Goal: Task Accomplishment & Management: Manage account settings

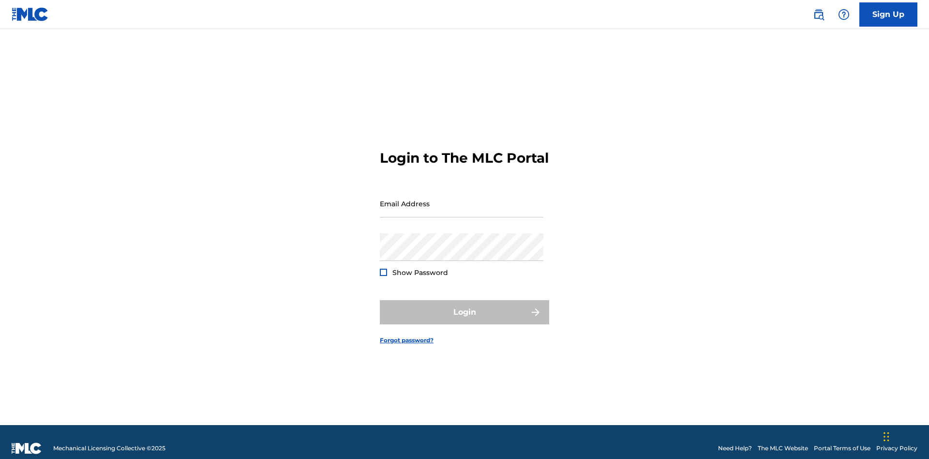
scroll to position [13, 0]
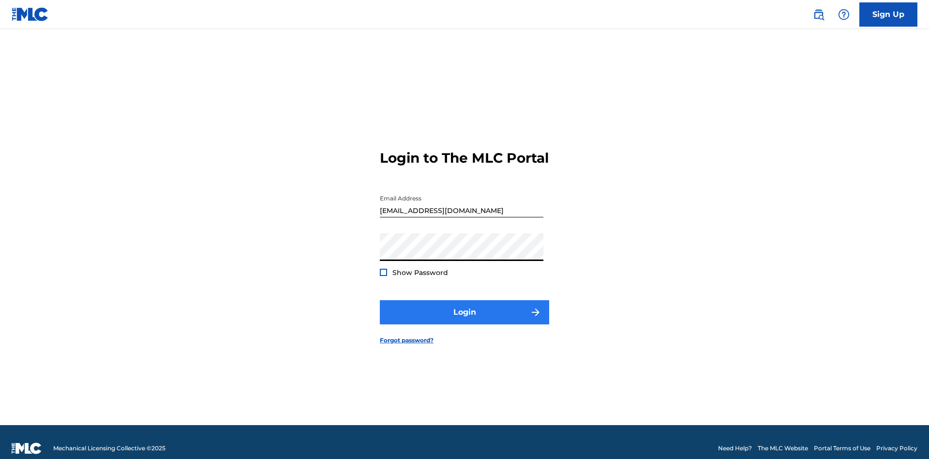
click at [465, 308] on button "Login" at bounding box center [464, 312] width 169 height 24
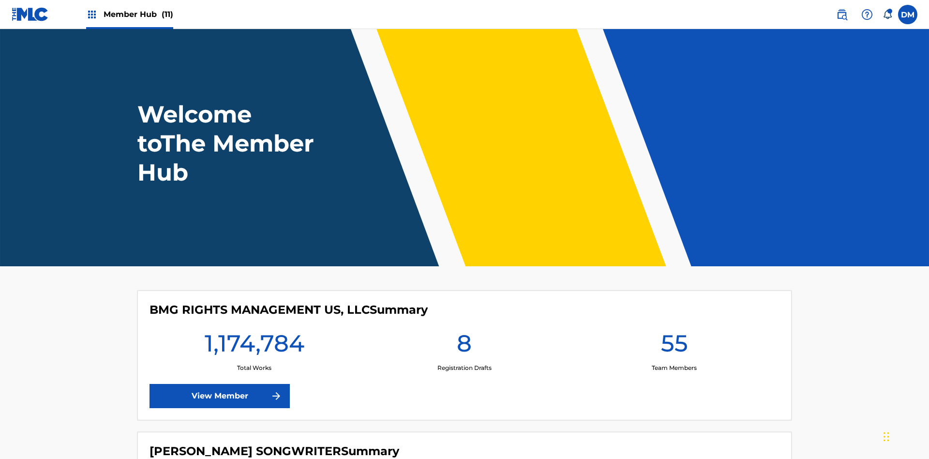
click at [138, 14] on span "Member Hub (11)" at bounding box center [139, 14] width 70 height 11
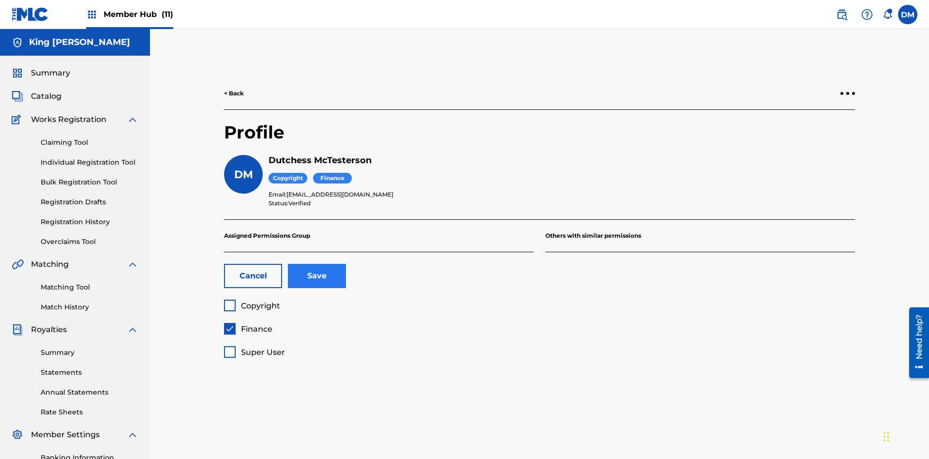
click at [248, 324] on span "Finance" at bounding box center [256, 328] width 31 height 9
click at [254, 347] on span "Super User" at bounding box center [263, 351] width 44 height 9
click at [317, 264] on button "Save" at bounding box center [317, 276] width 58 height 24
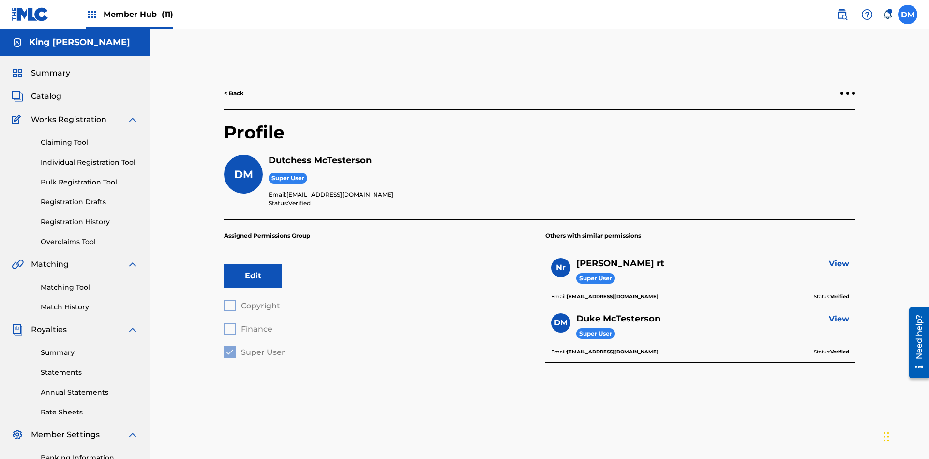
click at [908, 14] on label at bounding box center [907, 14] width 19 height 19
click at [908, 15] on input "[PERSON_NAME] [PERSON_NAME] [PERSON_NAME][EMAIL_ADDRESS][DOMAIN_NAME] Notificat…" at bounding box center [908, 15] width 0 height 0
click at [814, 137] on p "Log out" at bounding box center [814, 137] width 23 height 9
click at [908, 15] on input "[PERSON_NAME] [PERSON_NAME] [PERSON_NAME][EMAIL_ADDRESS][DOMAIN_NAME] Notificat…" at bounding box center [908, 15] width 0 height 0
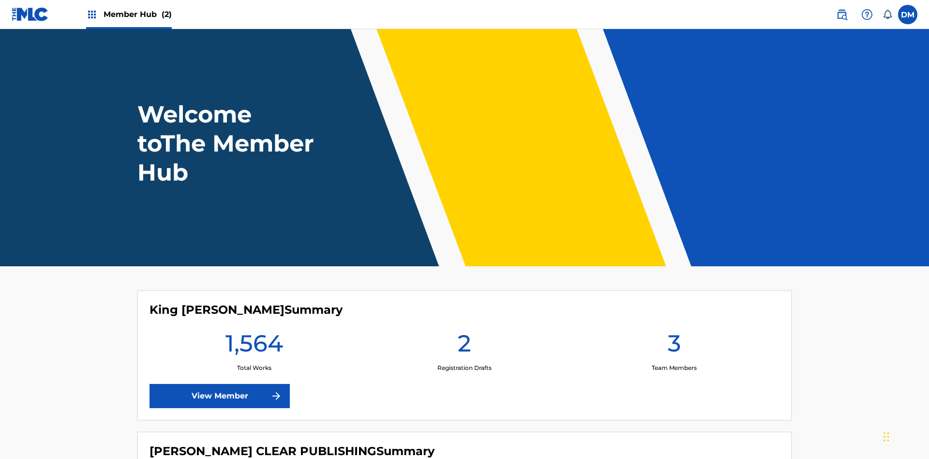
click at [137, 14] on span "Member Hub (2)" at bounding box center [138, 14] width 68 height 11
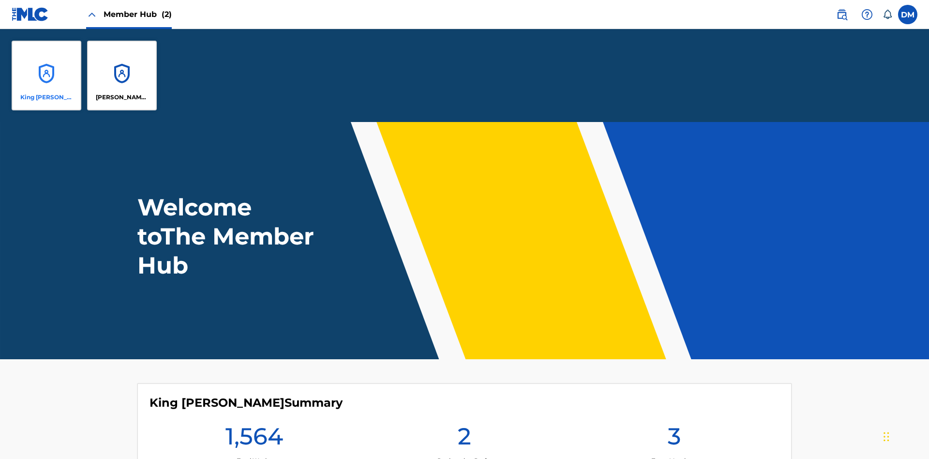
click at [46, 97] on p "King [PERSON_NAME]" at bounding box center [46, 97] width 53 height 9
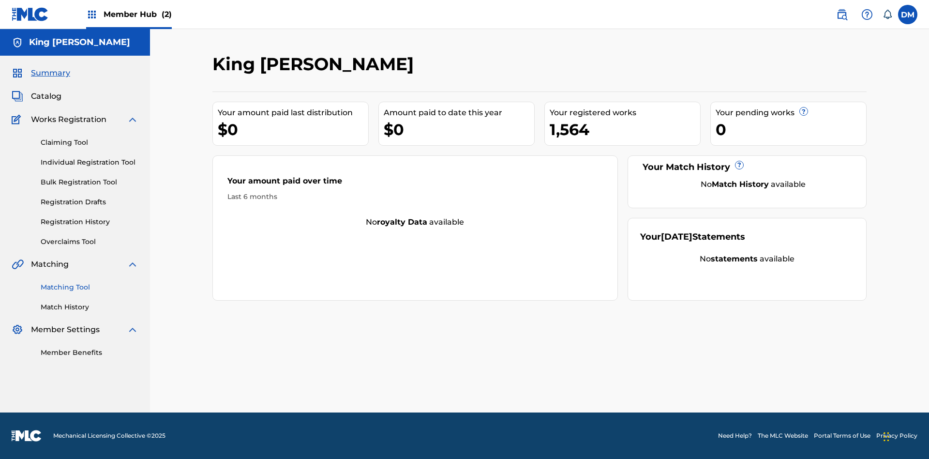
click at [50, 73] on span "Summary" at bounding box center [50, 73] width 39 height 12
click at [90, 287] on link "Matching Tool" at bounding box center [90, 287] width 98 height 10
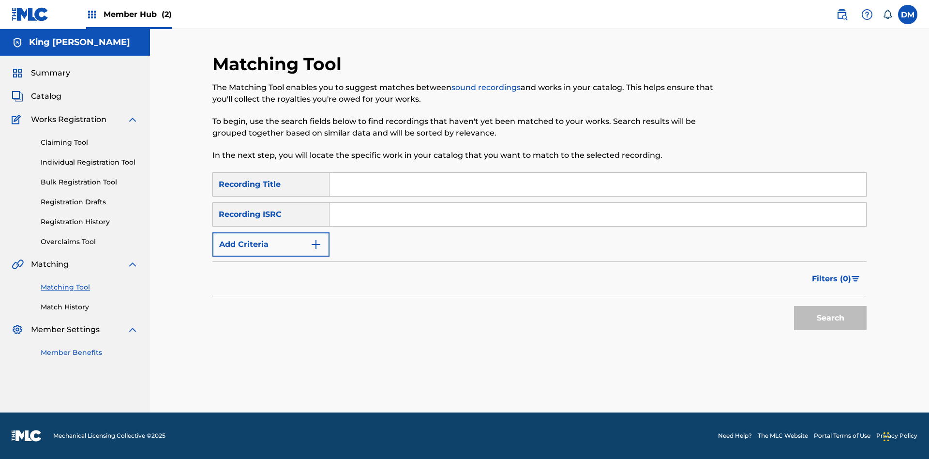
click at [90, 307] on link "Match History" at bounding box center [90, 307] width 98 height 10
click at [90, 352] on link "Member Benefits" at bounding box center [90, 352] width 98 height 10
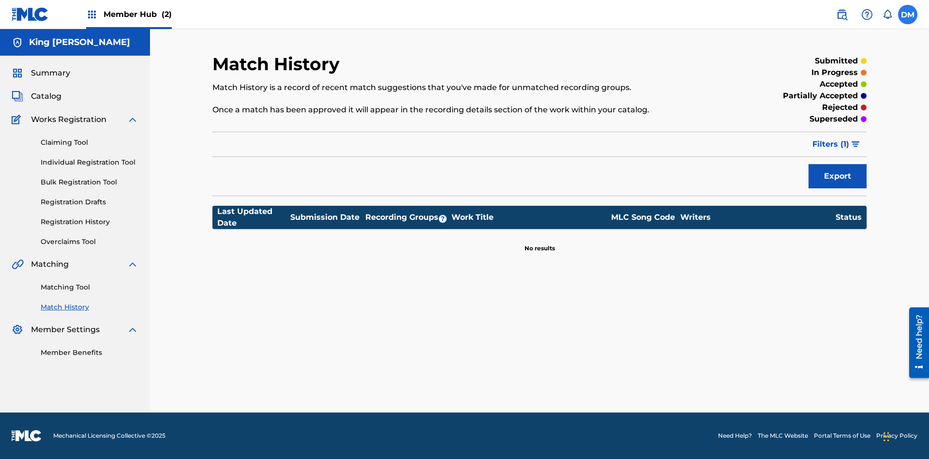
click at [908, 14] on label at bounding box center [907, 14] width 19 height 19
click at [908, 15] on input "DM Dutchess McTesterson dutchess.mctesterson@gmail.com Notification Preferences…" at bounding box center [908, 15] width 0 height 0
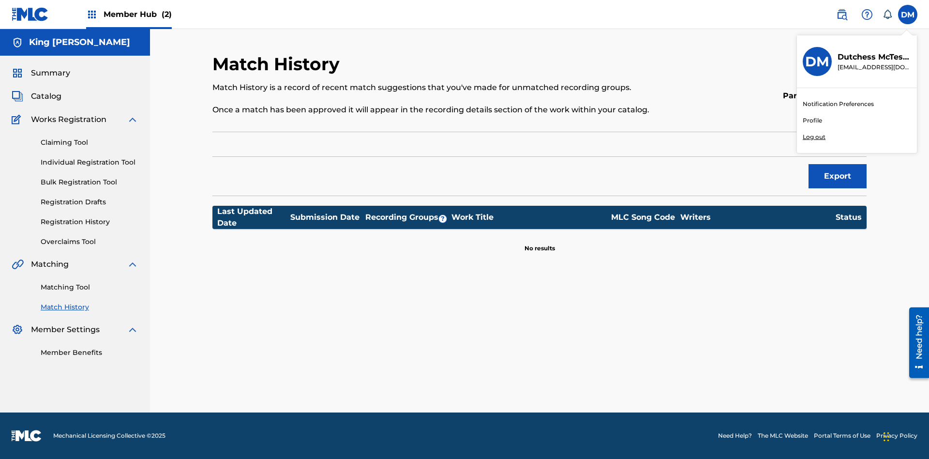
click at [814, 137] on p "Log out" at bounding box center [814, 137] width 23 height 9
click at [908, 15] on input "DM Dutchess McTesterson dutchess.mctesterson@gmail.com Notification Preferences…" at bounding box center [908, 15] width 0 height 0
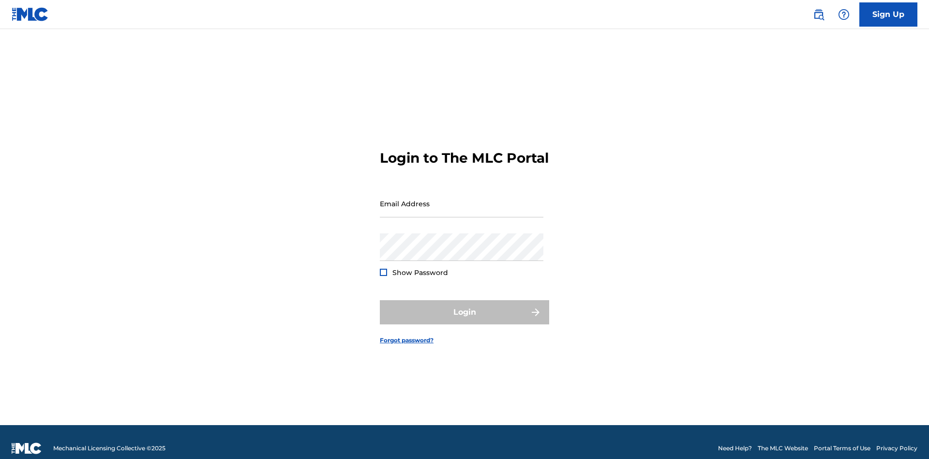
scroll to position [13, 0]
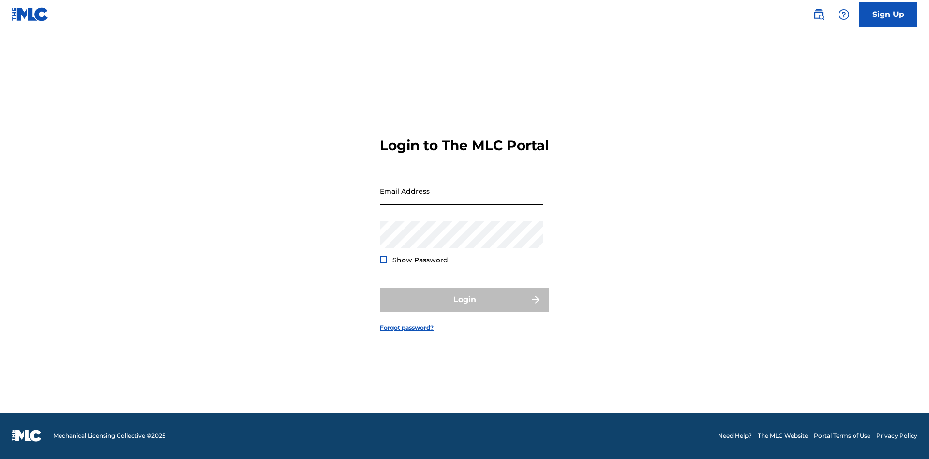
click at [462, 199] on input "Email Address" at bounding box center [462, 191] width 164 height 28
type input "[EMAIL_ADDRESS][DOMAIN_NAME]"
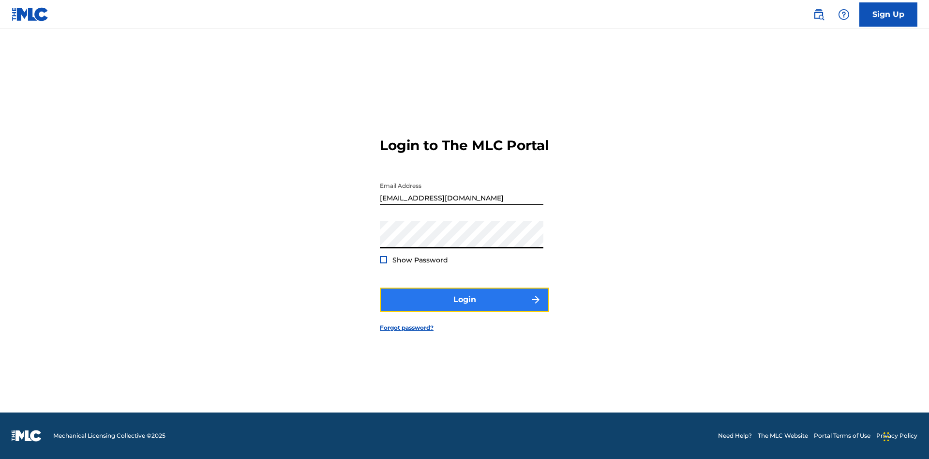
click at [465, 308] on button "Login" at bounding box center [464, 299] width 169 height 24
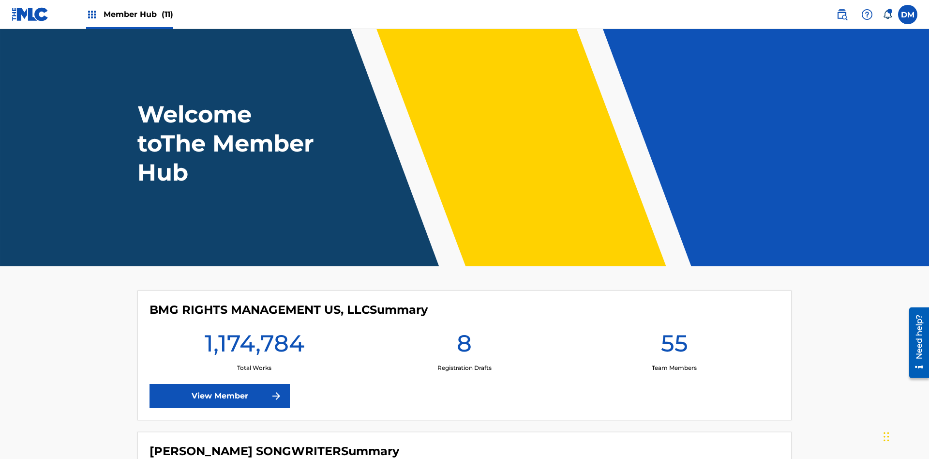
click at [138, 14] on span "Member Hub (11)" at bounding box center [139, 14] width 70 height 11
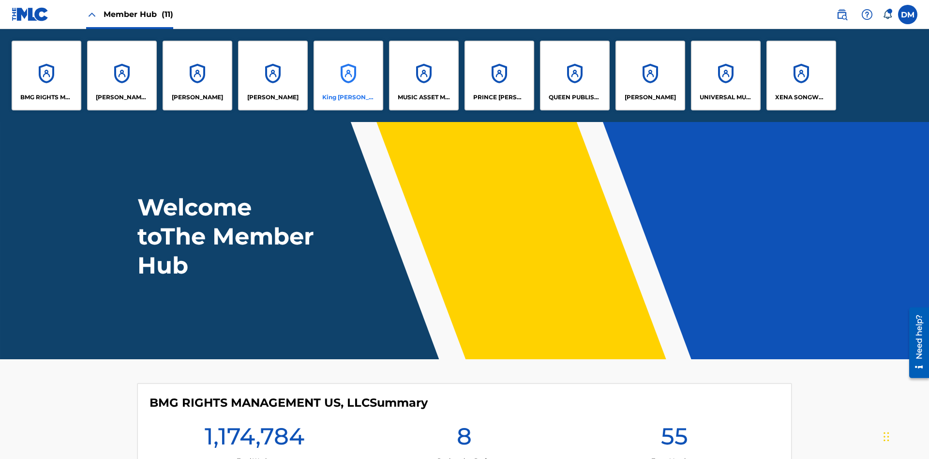
click at [348, 97] on p "King McTesterson" at bounding box center [348, 97] width 53 height 9
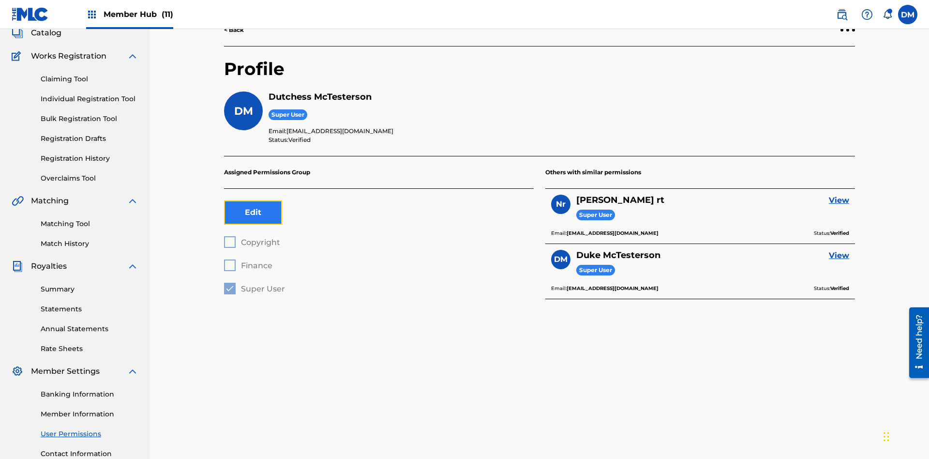
click at [253, 200] on button "Edit" at bounding box center [253, 212] width 58 height 24
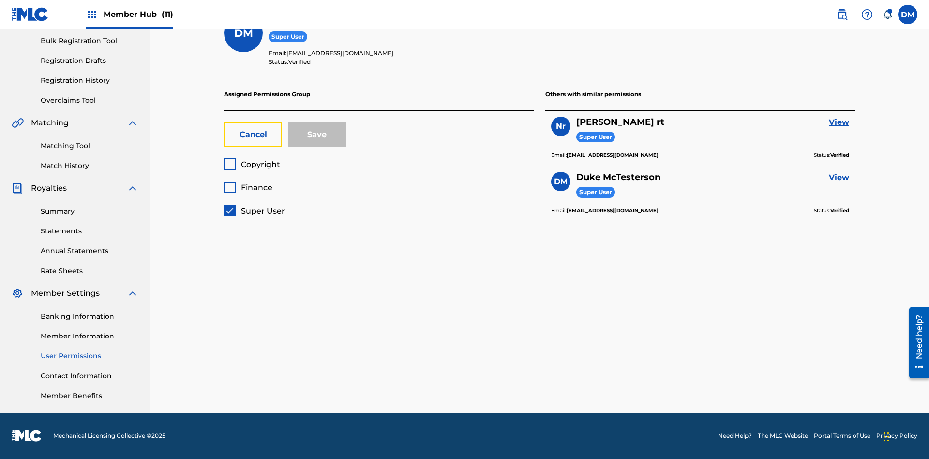
click at [254, 211] on span "Super User" at bounding box center [263, 210] width 44 height 9
click at [248, 187] on span "Finance" at bounding box center [256, 187] width 31 height 9
click at [317, 135] on button "Save" at bounding box center [317, 134] width 58 height 24
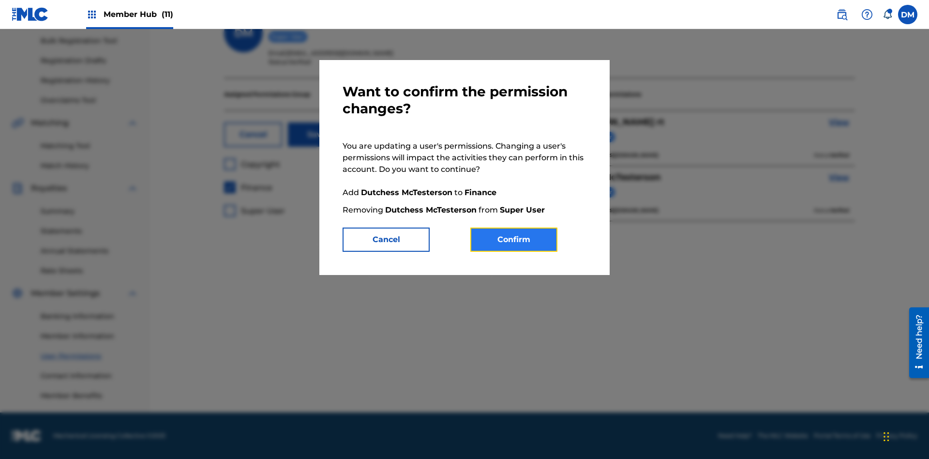
click at [514, 240] on button "Confirm" at bounding box center [513, 239] width 87 height 24
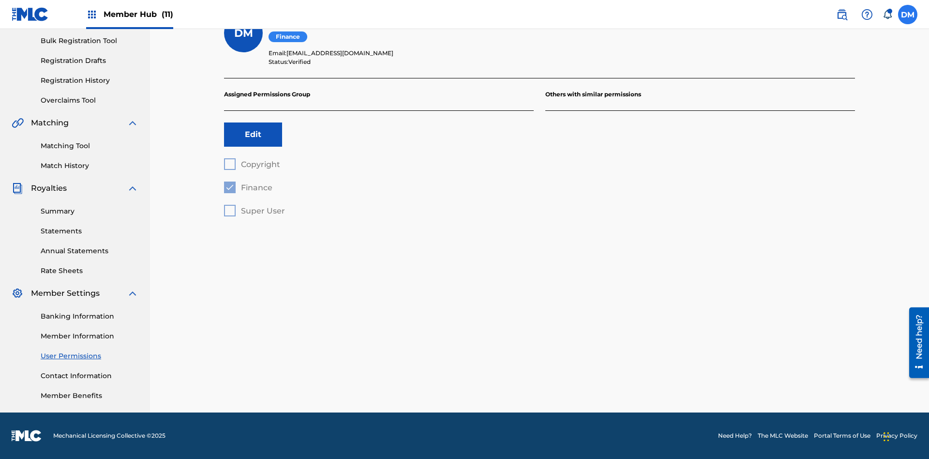
click at [908, 14] on label at bounding box center [907, 14] width 19 height 19
click at [908, 15] on input "[PERSON_NAME] [PERSON_NAME] [PERSON_NAME][EMAIL_ADDRESS][DOMAIN_NAME] Notificat…" at bounding box center [908, 15] width 0 height 0
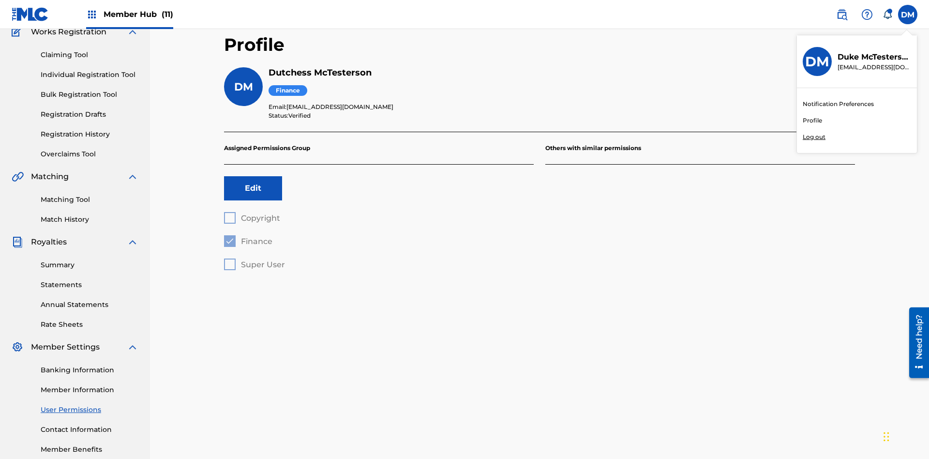
click at [814, 137] on p "Log out" at bounding box center [814, 137] width 23 height 9
click at [908, 15] on input "[PERSON_NAME] [PERSON_NAME] [PERSON_NAME][EMAIL_ADDRESS][DOMAIN_NAME] Notificat…" at bounding box center [908, 15] width 0 height 0
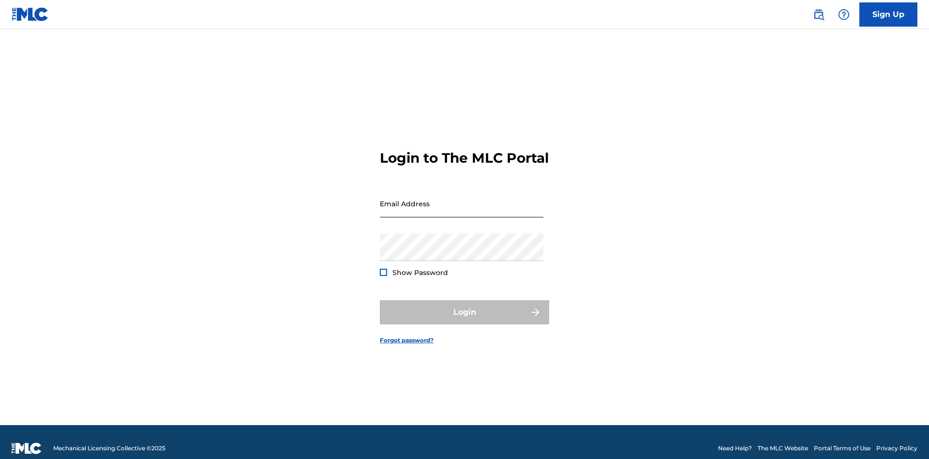
click at [462, 199] on input "Email Address" at bounding box center [462, 204] width 164 height 28
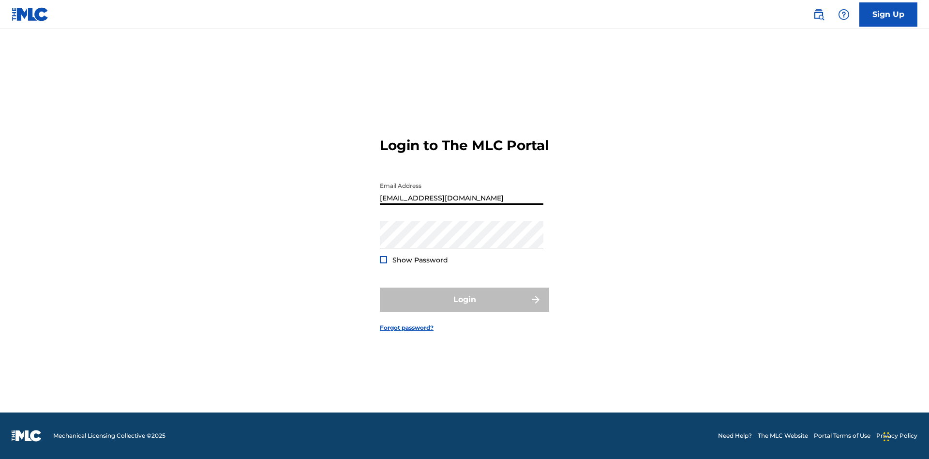
type input "Dutchess.McTesterson@gmail.com"
click at [465, 308] on button "Login" at bounding box center [464, 299] width 169 height 24
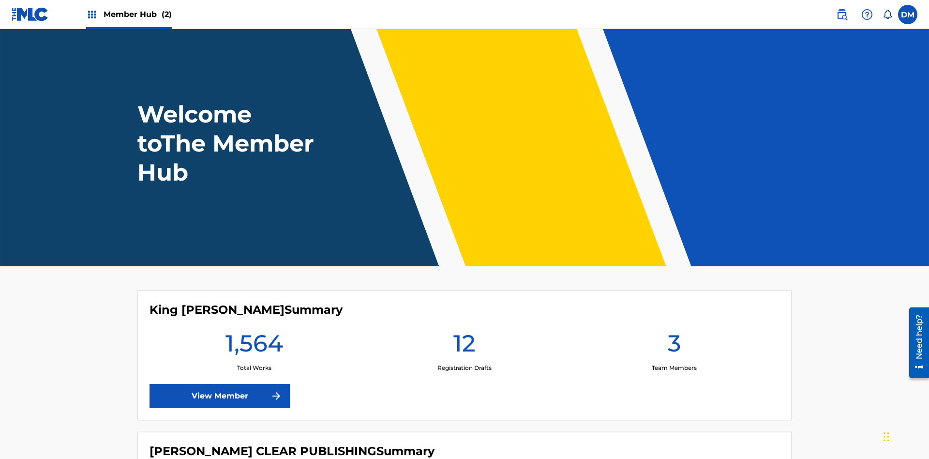
click at [137, 14] on span "Member Hub (2)" at bounding box center [138, 14] width 68 height 11
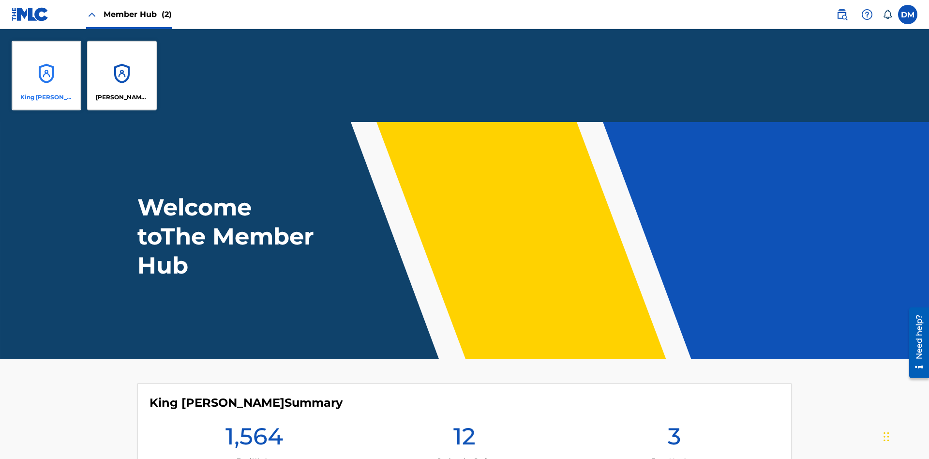
click at [46, 97] on p "King [PERSON_NAME]" at bounding box center [46, 97] width 53 height 9
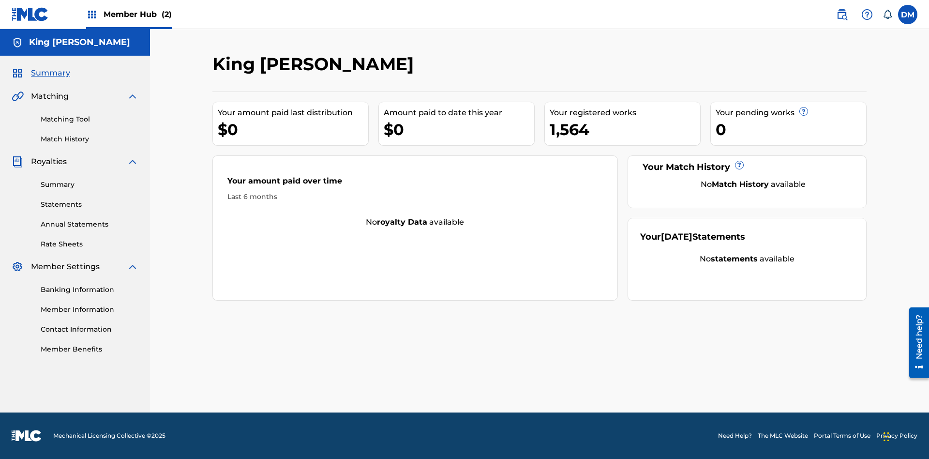
click at [50, 73] on span "Summary" at bounding box center [50, 73] width 39 height 12
click at [90, 119] on link "Matching Tool" at bounding box center [90, 119] width 98 height 10
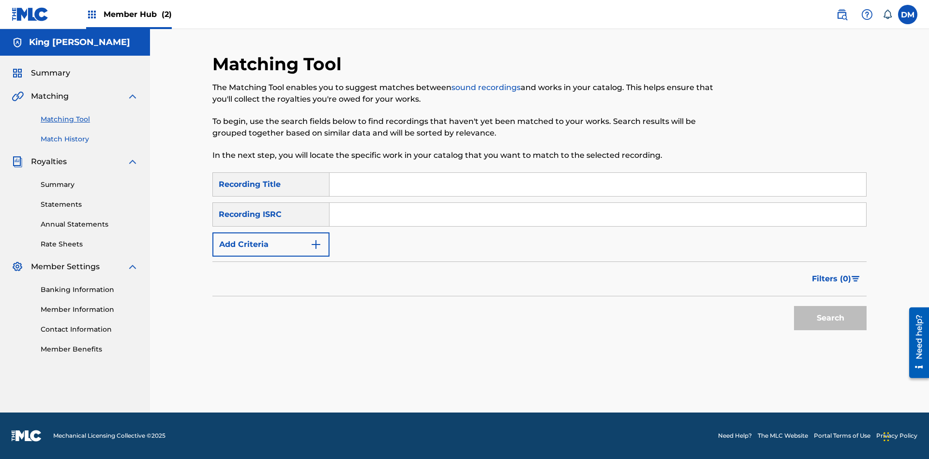
click at [90, 139] on link "Match History" at bounding box center [90, 139] width 98 height 10
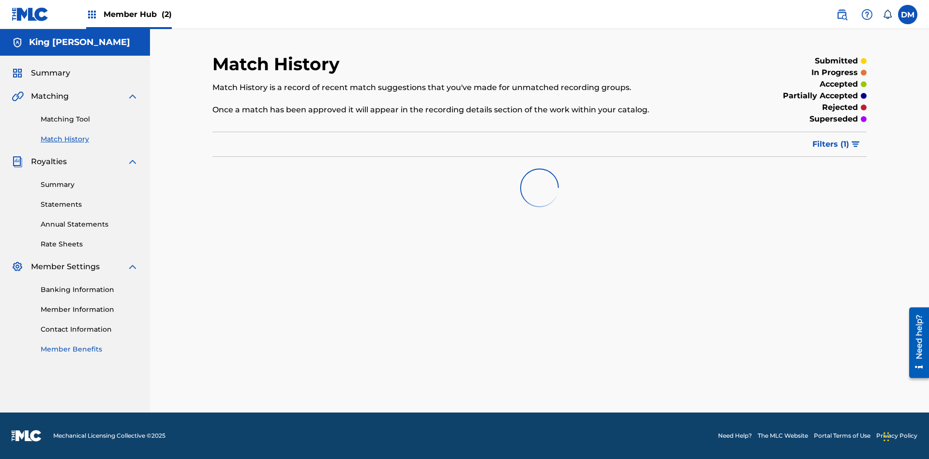
click at [90, 349] on link "Member Benefits" at bounding box center [90, 349] width 98 height 10
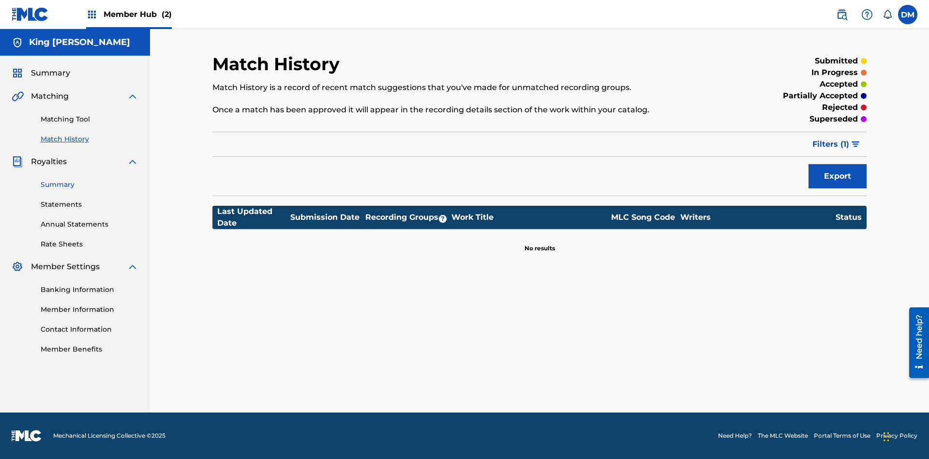
click at [90, 184] on link "Summary" at bounding box center [90, 185] width 98 height 10
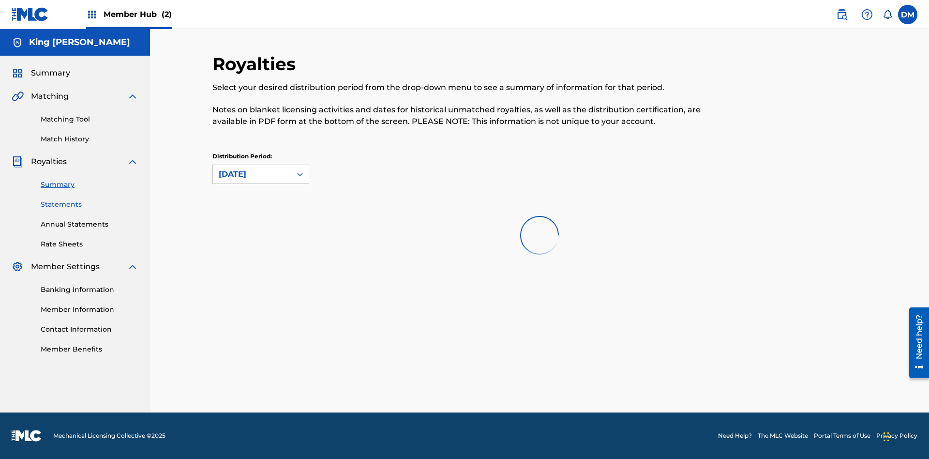
click at [90, 204] on link "Statements" at bounding box center [90, 204] width 98 height 10
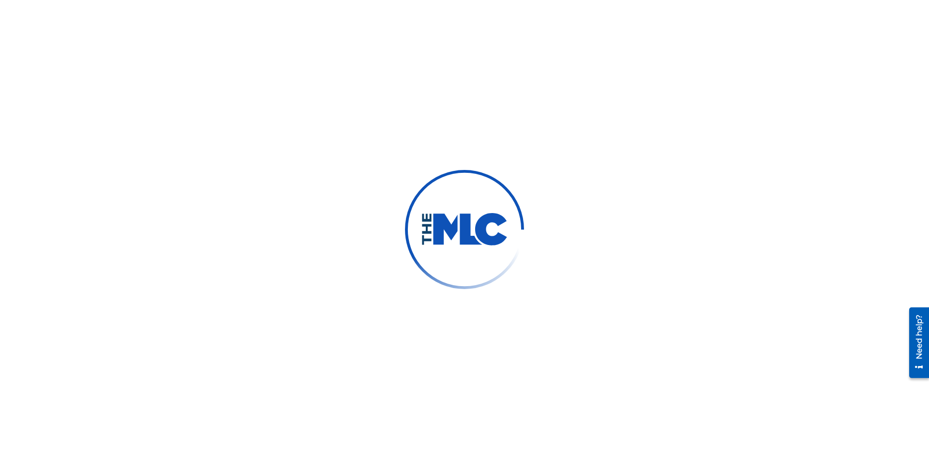
click at [90, 219] on link "Annual Statements" at bounding box center [90, 224] width 98 height 10
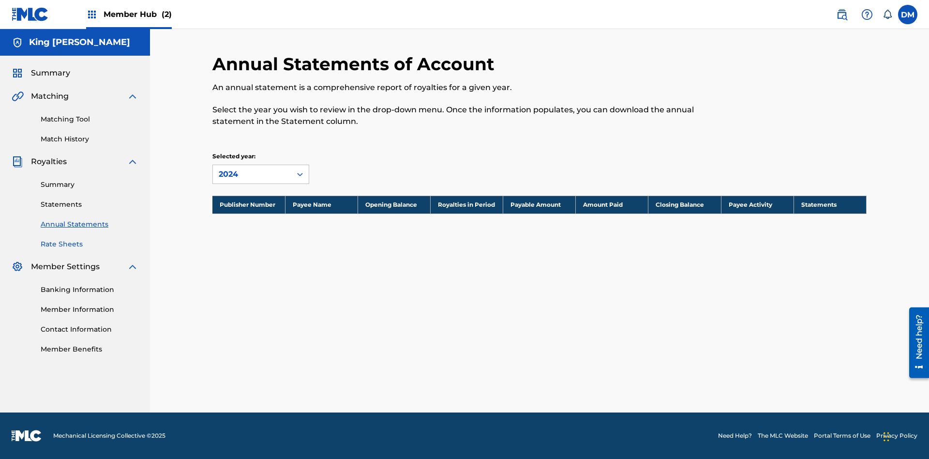
click at [90, 244] on link "Rate Sheets" at bounding box center [90, 244] width 98 height 10
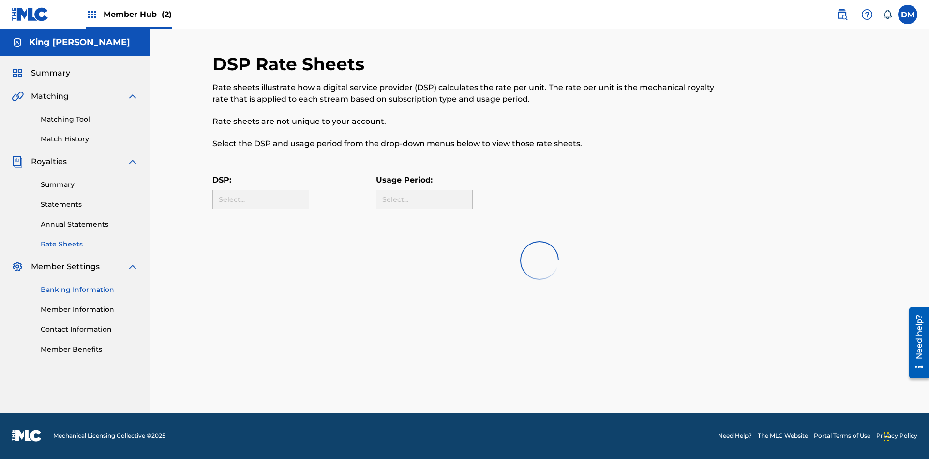
click at [90, 289] on link "Banking Information" at bounding box center [90, 290] width 98 height 10
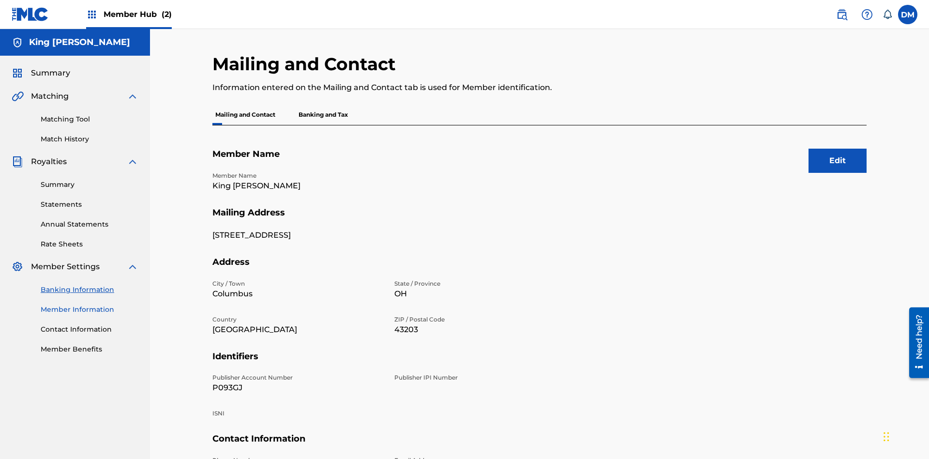
click at [90, 309] on link "Member Information" at bounding box center [90, 309] width 98 height 10
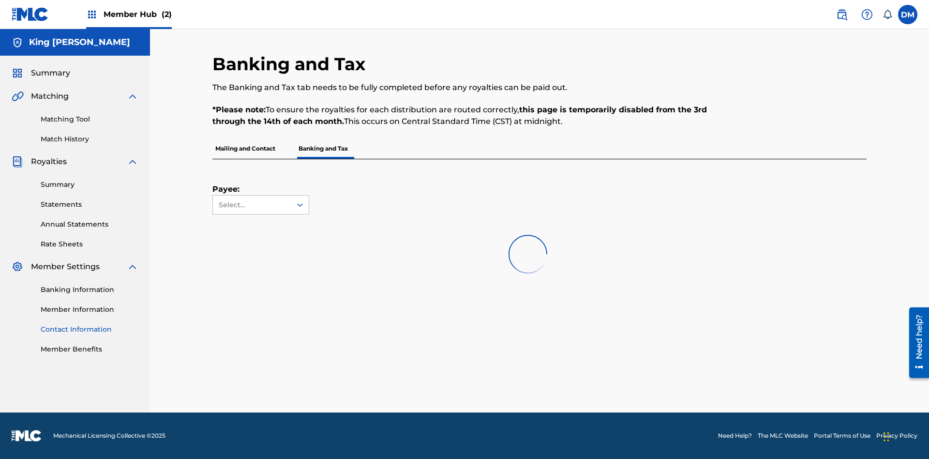
click at [90, 324] on link "Contact Information" at bounding box center [90, 329] width 98 height 10
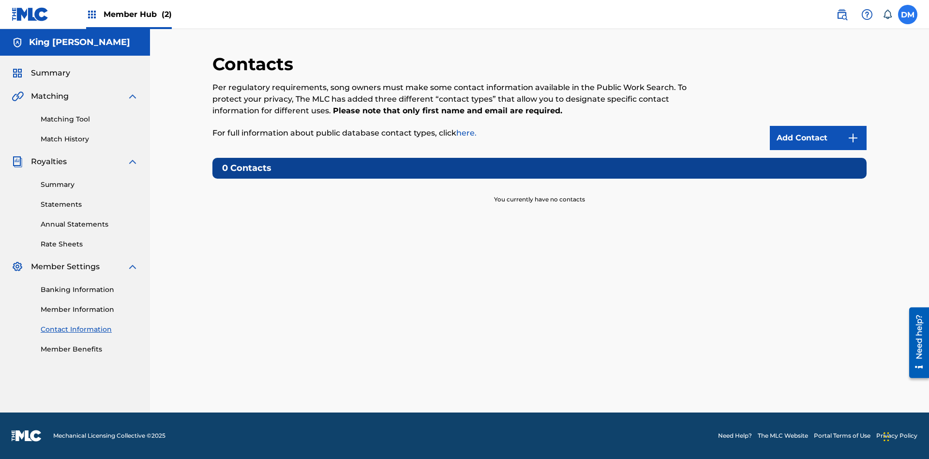
click at [908, 14] on label at bounding box center [907, 14] width 19 height 19
click at [908, 15] on input "[PERSON_NAME] [PERSON_NAME] [EMAIL_ADDRESS][DOMAIN_NAME] Notification Preferenc…" at bounding box center [908, 15] width 0 height 0
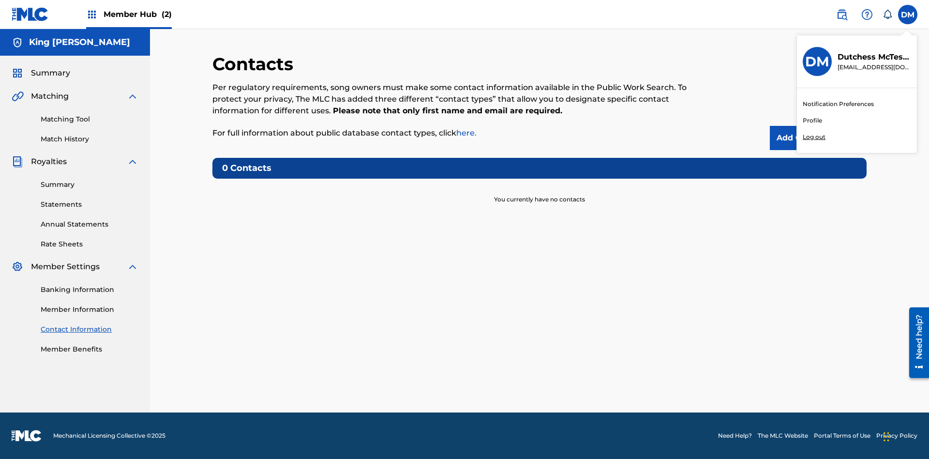
click at [814, 137] on p "Log out" at bounding box center [814, 137] width 23 height 9
click at [908, 15] on input "[PERSON_NAME] [PERSON_NAME] [EMAIL_ADDRESS][DOMAIN_NAME] Notification Preferenc…" at bounding box center [908, 15] width 0 height 0
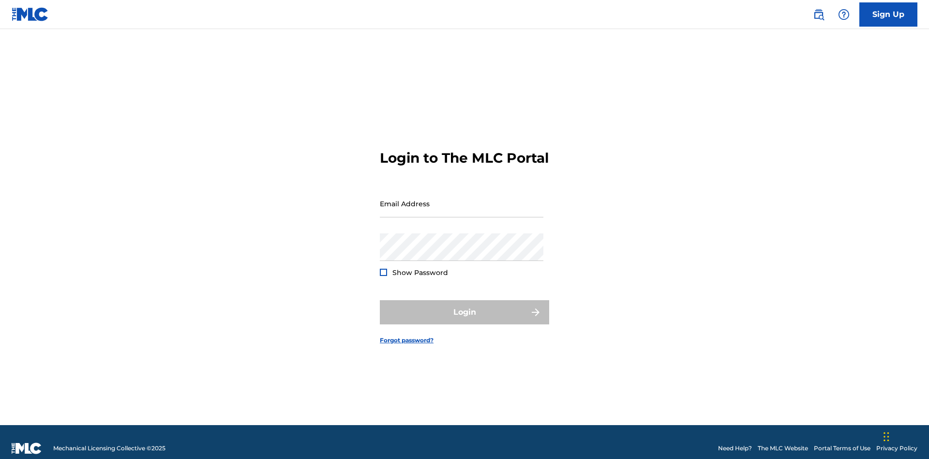
scroll to position [13, 0]
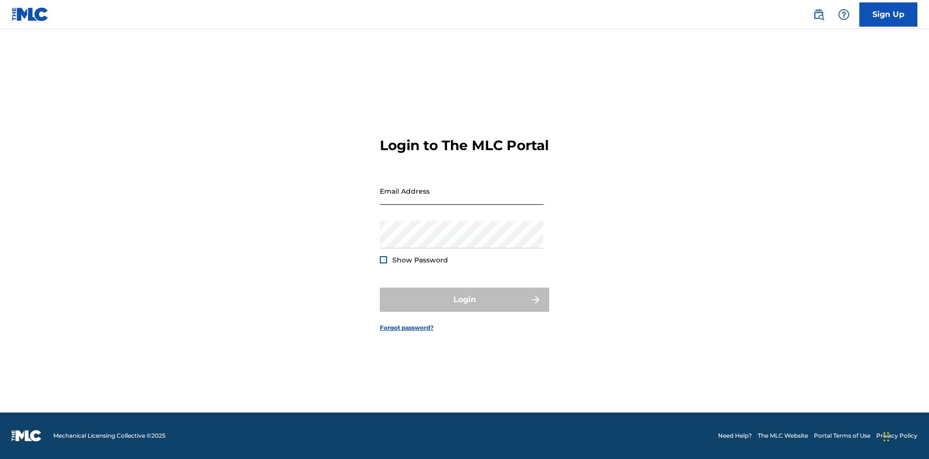
click at [462, 199] on input "Email Address" at bounding box center [462, 191] width 164 height 28
type input "[EMAIL_ADDRESS][DOMAIN_NAME]"
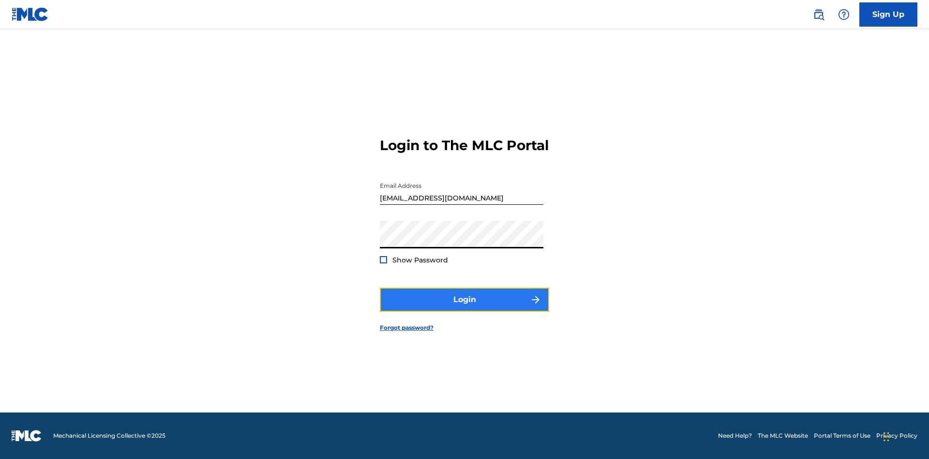
click at [465, 308] on button "Login" at bounding box center [464, 299] width 169 height 24
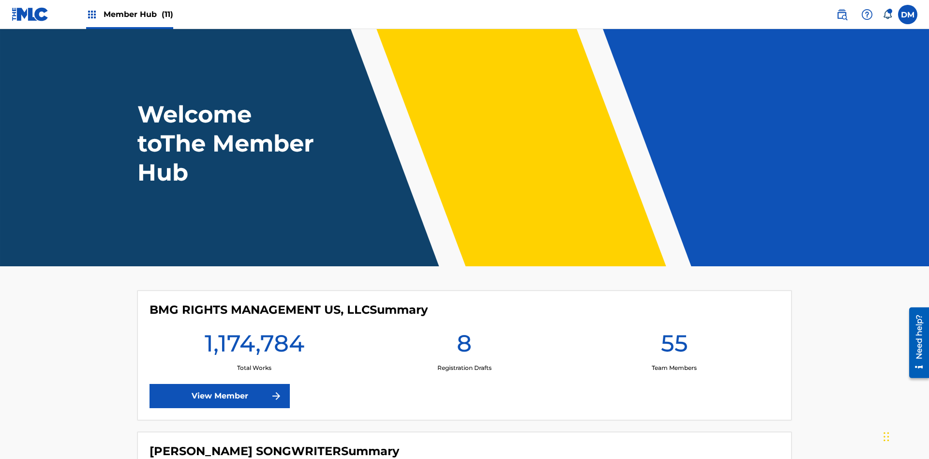
click at [138, 14] on span "Member Hub (11)" at bounding box center [139, 14] width 70 height 11
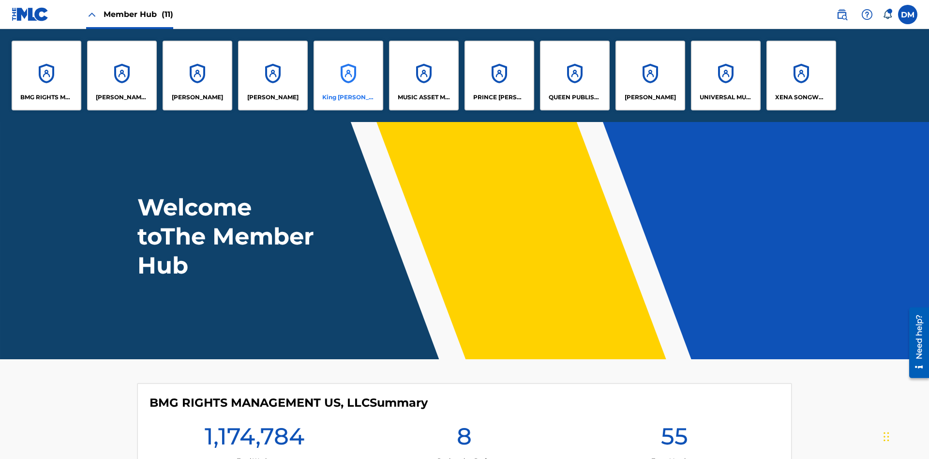
click at [348, 97] on p "King [PERSON_NAME]" at bounding box center [348, 97] width 53 height 9
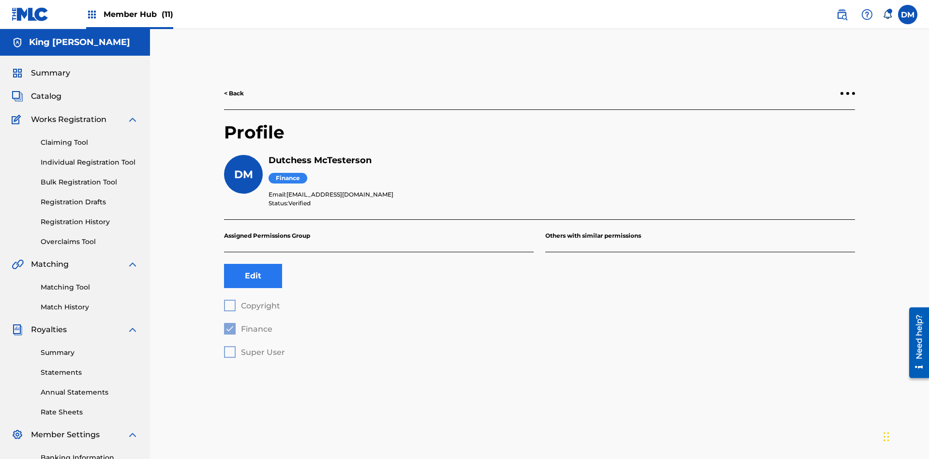
click at [253, 264] on button "Edit" at bounding box center [253, 276] width 58 height 24
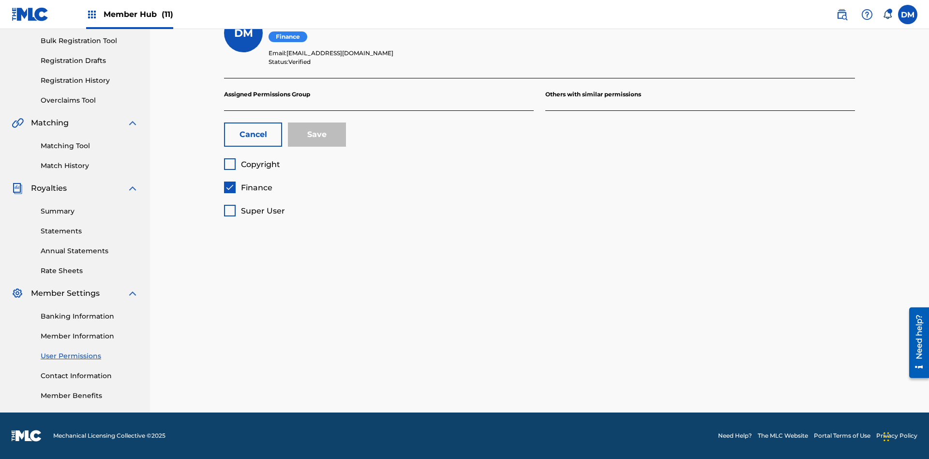
click at [248, 187] on span "Finance" at bounding box center [256, 187] width 31 height 9
click at [252, 164] on span "Copyright" at bounding box center [260, 164] width 39 height 9
click at [317, 135] on button "Save" at bounding box center [317, 134] width 58 height 24
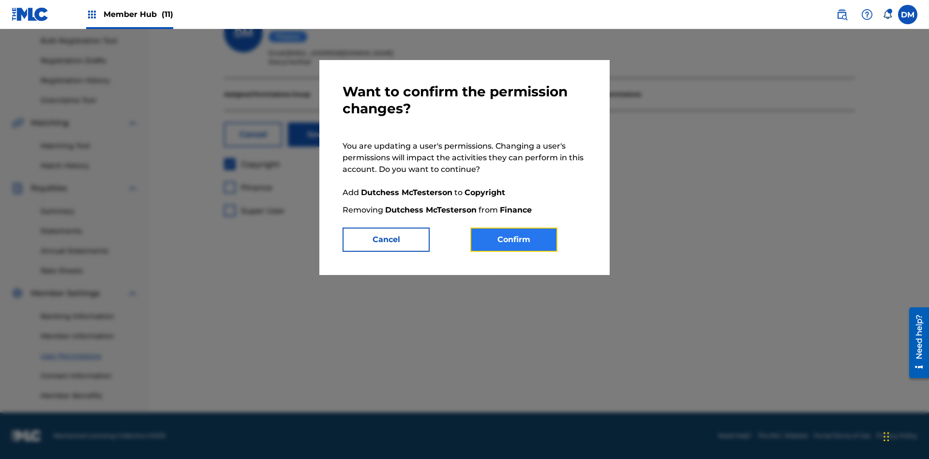
click at [514, 240] on button "Confirm" at bounding box center [513, 239] width 87 height 24
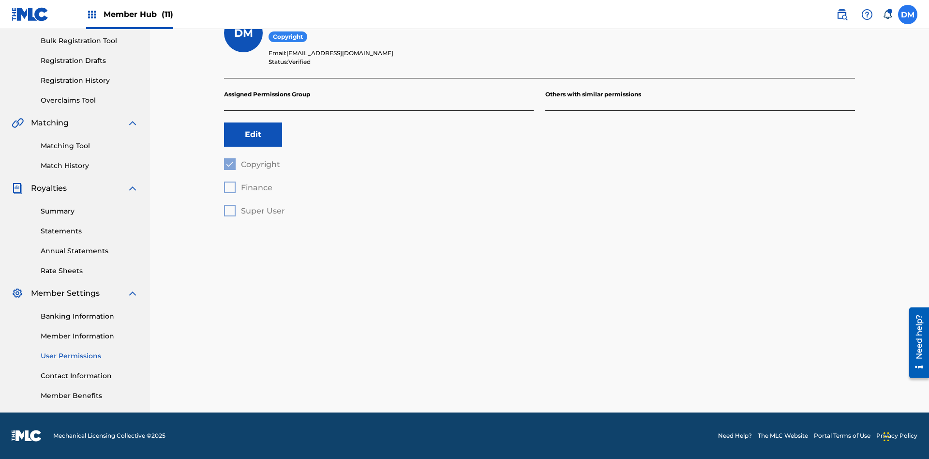
click at [908, 14] on label at bounding box center [907, 14] width 19 height 19
click at [908, 15] on input "[PERSON_NAME] [PERSON_NAME] [PERSON_NAME][EMAIL_ADDRESS][DOMAIN_NAME] Notificat…" at bounding box center [908, 15] width 0 height 0
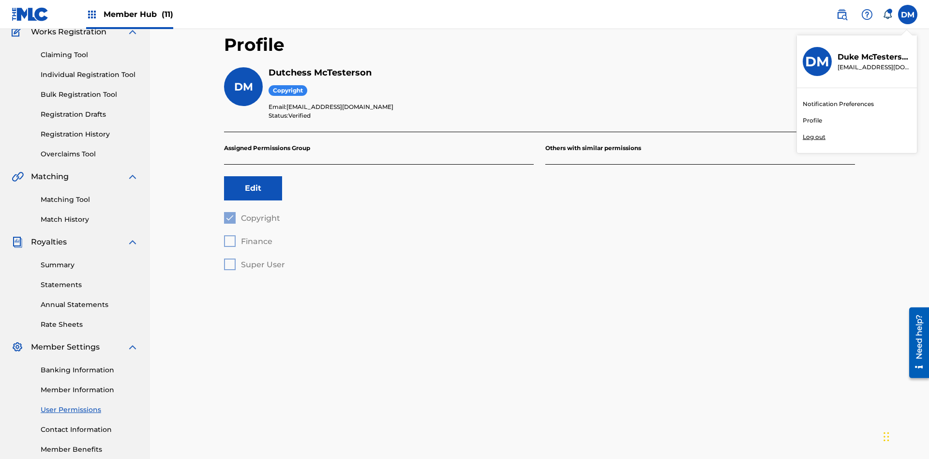
click at [814, 137] on p "Log out" at bounding box center [814, 137] width 23 height 9
click at [908, 15] on input "DM Duke McTesterson duke.mctesterson@gmail.com Notification Preferences Profile…" at bounding box center [908, 15] width 0 height 0
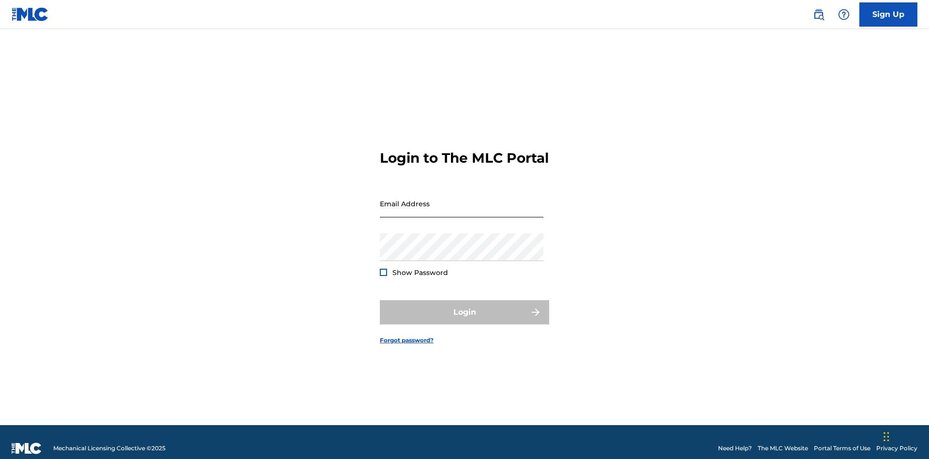
click at [462, 199] on input "Email Address" at bounding box center [462, 204] width 164 height 28
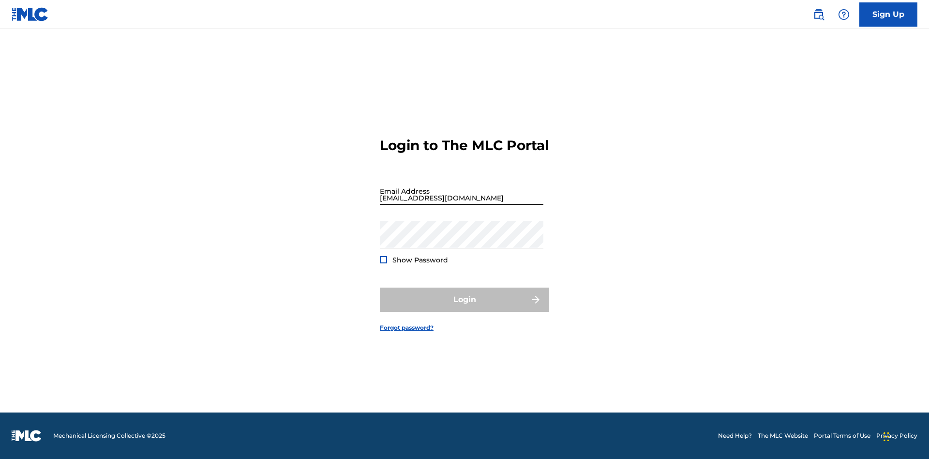
type input "Dutchess.McTesterson@gmail.com"
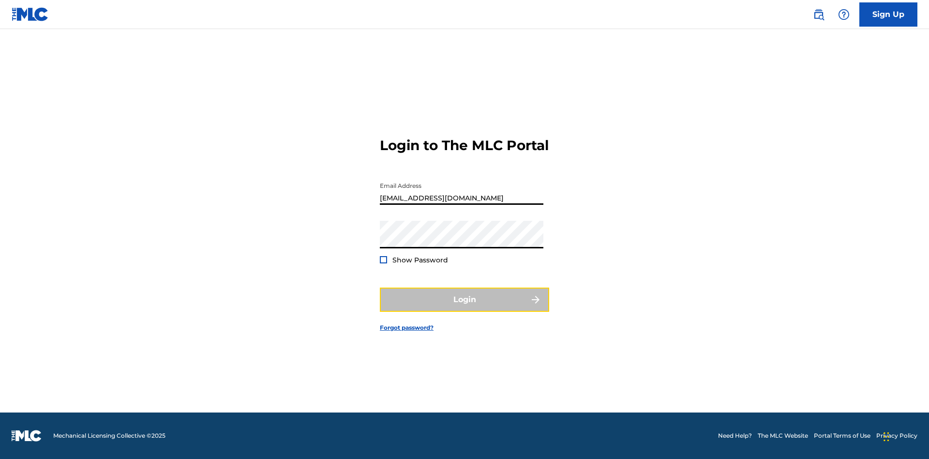
click at [465, 308] on button "Login" at bounding box center [464, 299] width 169 height 24
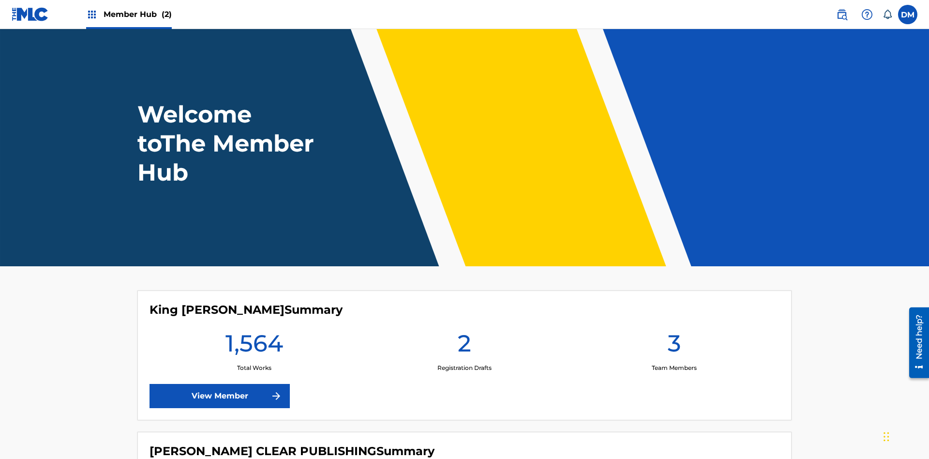
click at [137, 14] on span "Member Hub (2)" at bounding box center [138, 14] width 68 height 11
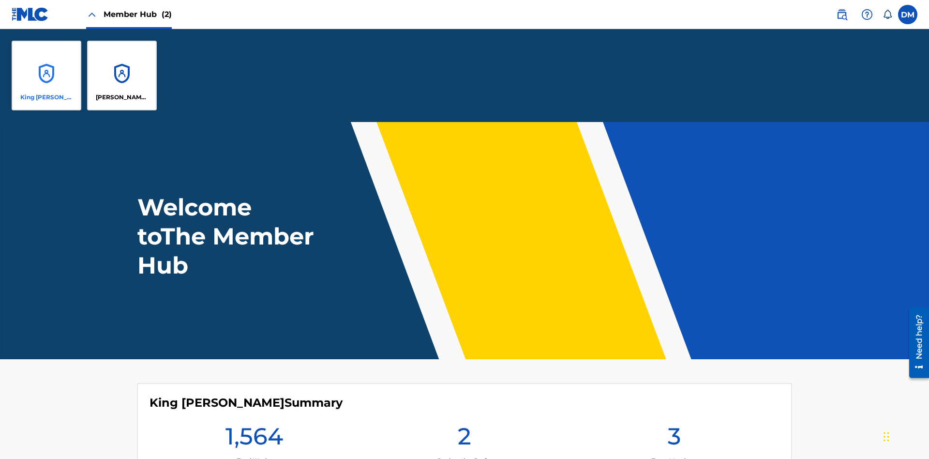
click at [46, 97] on p "King [PERSON_NAME]" at bounding box center [46, 97] width 53 height 9
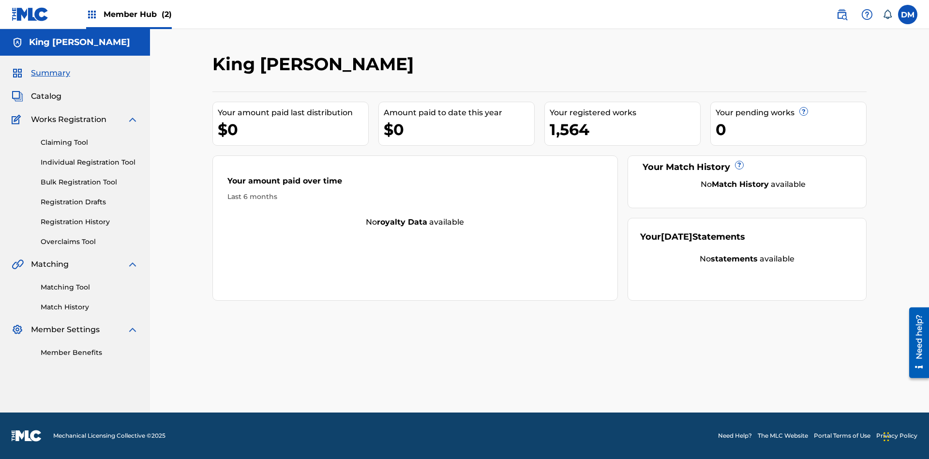
click at [50, 73] on span "Summary" at bounding box center [50, 73] width 39 height 12
click at [90, 287] on link "Matching Tool" at bounding box center [90, 287] width 98 height 10
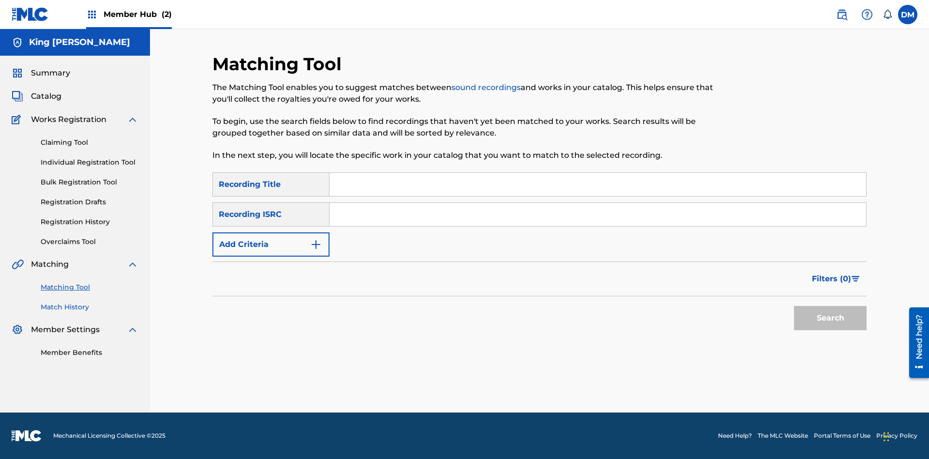
click at [90, 307] on link "Match History" at bounding box center [90, 307] width 98 height 10
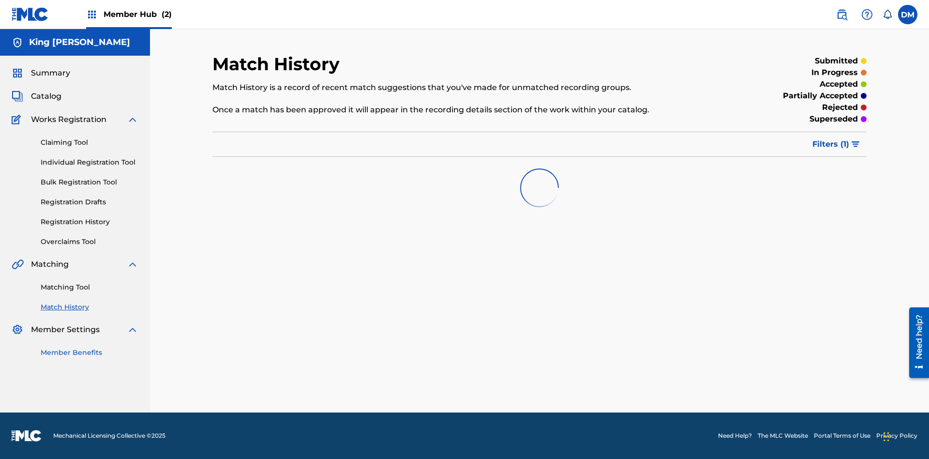
click at [90, 352] on link "Member Benefits" at bounding box center [90, 352] width 98 height 10
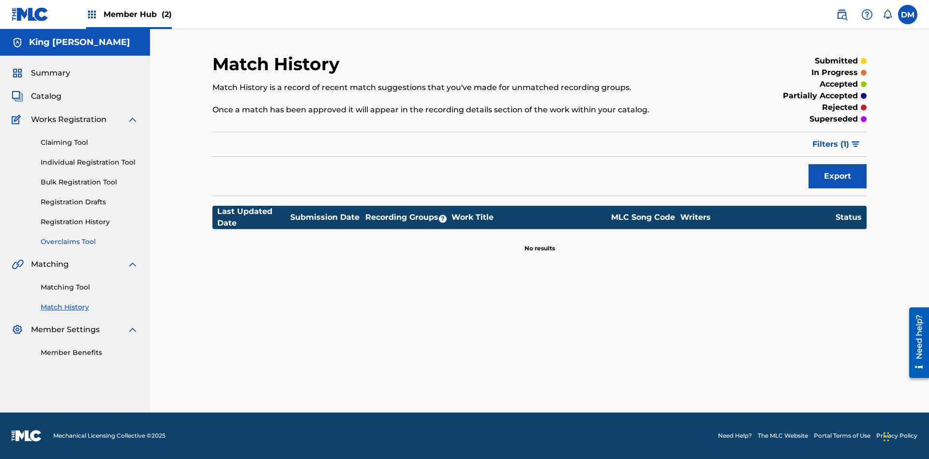
click at [90, 242] on link "Overclaims Tool" at bounding box center [90, 242] width 98 height 10
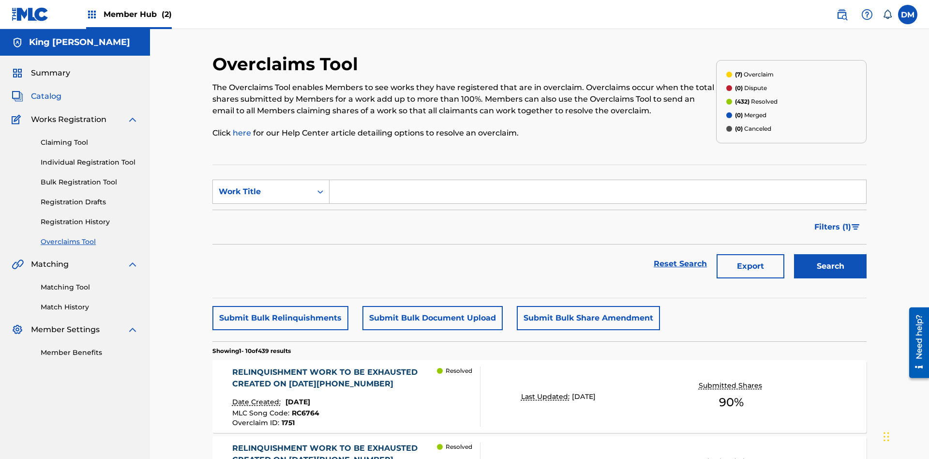
click at [46, 91] on span "Catalog" at bounding box center [46, 97] width 30 height 12
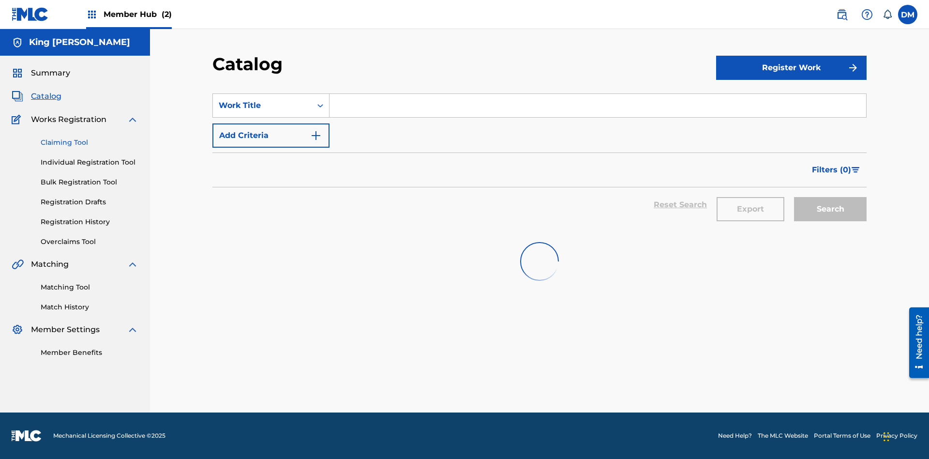
click at [90, 137] on link "Claiming Tool" at bounding box center [90, 142] width 98 height 10
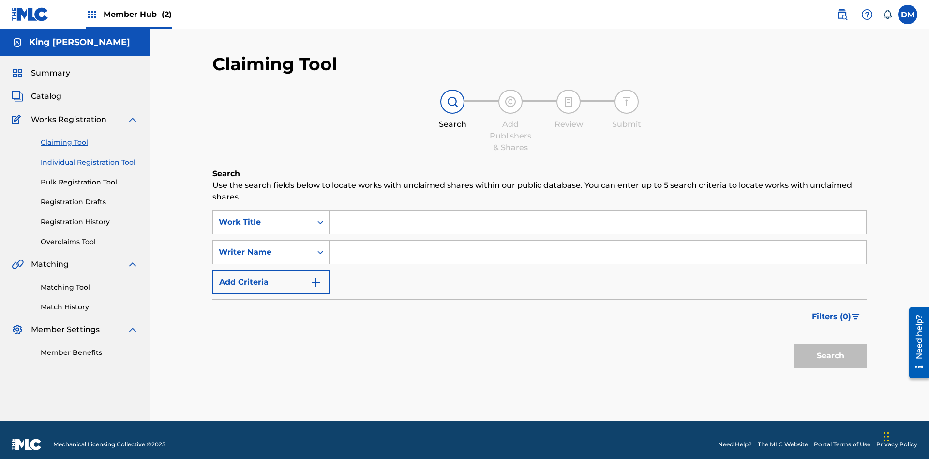
click at [90, 157] on link "Individual Registration Tool" at bounding box center [90, 162] width 98 height 10
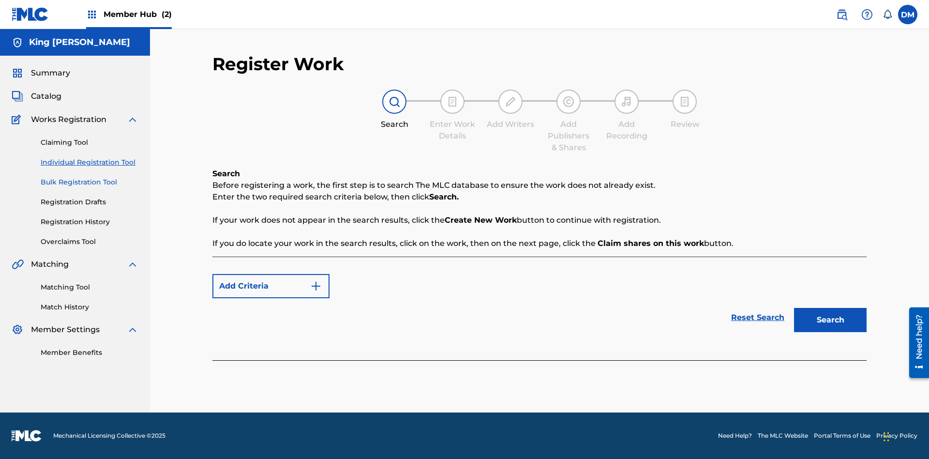
click at [90, 177] on link "Bulk Registration Tool" at bounding box center [90, 182] width 98 height 10
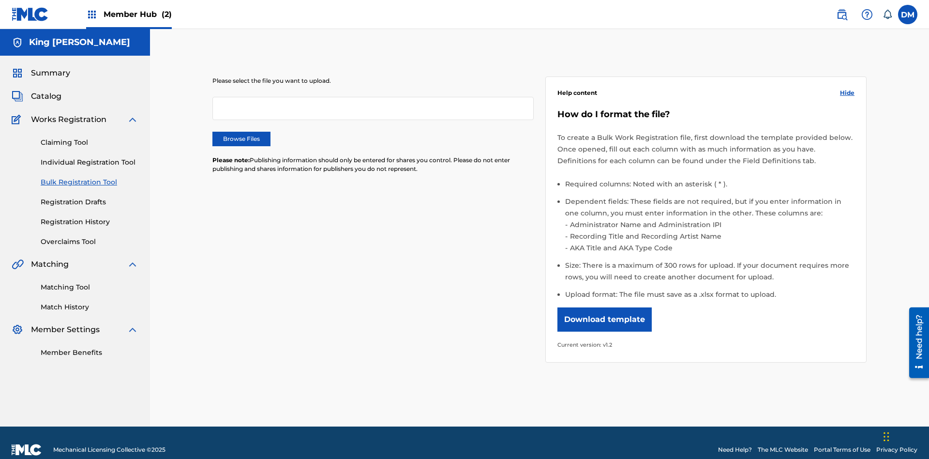
scroll to position [0, 212]
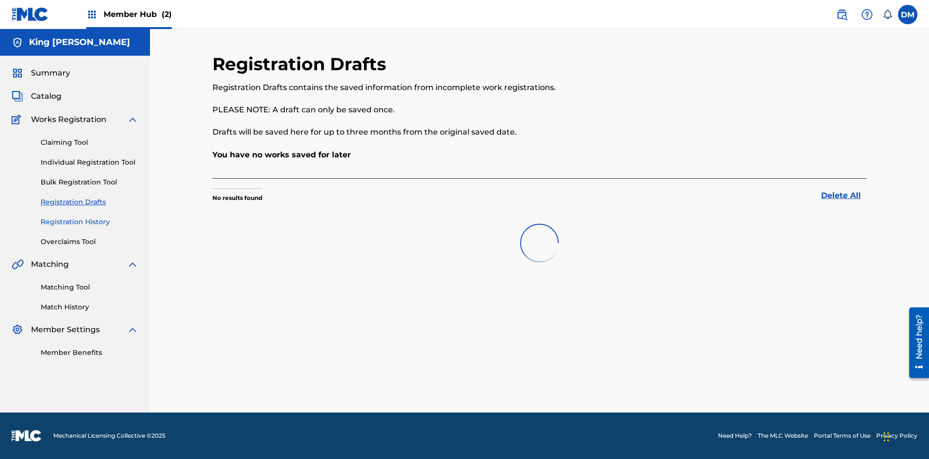
click at [90, 222] on link "Registration History" at bounding box center [90, 222] width 98 height 10
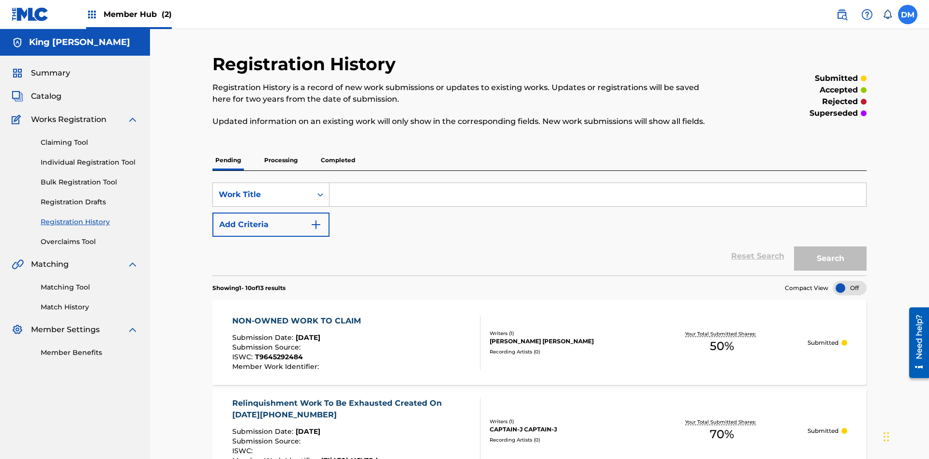
click at [908, 14] on label at bounding box center [907, 14] width 19 height 19
click at [908, 15] on input "[PERSON_NAME] [PERSON_NAME] [EMAIL_ADDRESS][DOMAIN_NAME] Notification Preferenc…" at bounding box center [908, 15] width 0 height 0
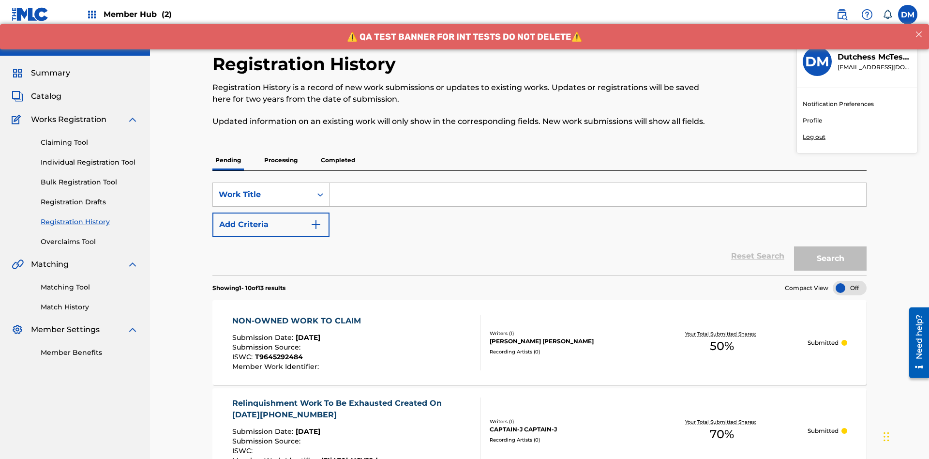
click at [814, 137] on p "Log out" at bounding box center [814, 137] width 23 height 9
click at [908, 15] on input "[PERSON_NAME] [PERSON_NAME] [EMAIL_ADDRESS][DOMAIN_NAME] Notification Preferenc…" at bounding box center [908, 15] width 0 height 0
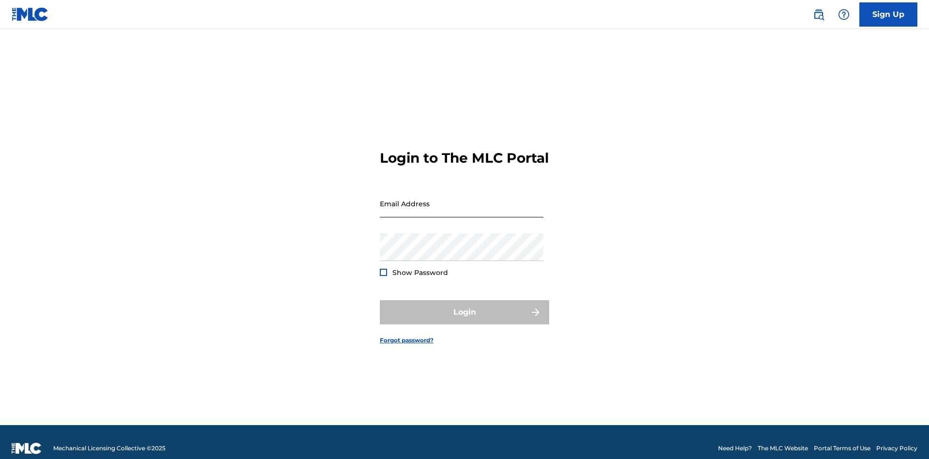
click at [462, 199] on input "Email Address" at bounding box center [462, 204] width 164 height 28
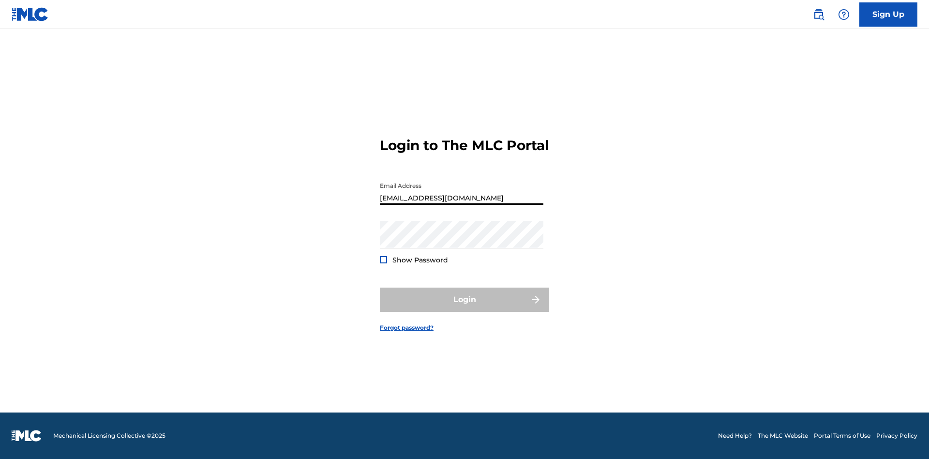
type input "[EMAIL_ADDRESS][DOMAIN_NAME]"
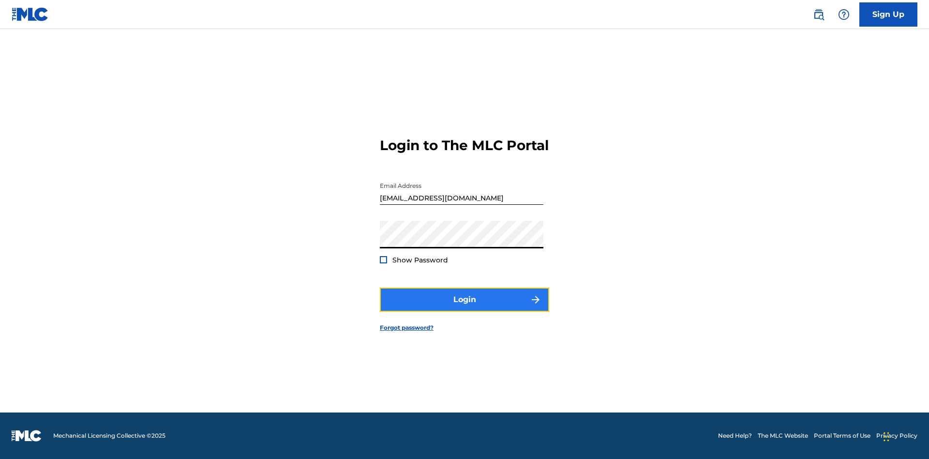
click at [465, 308] on button "Login" at bounding box center [464, 299] width 169 height 24
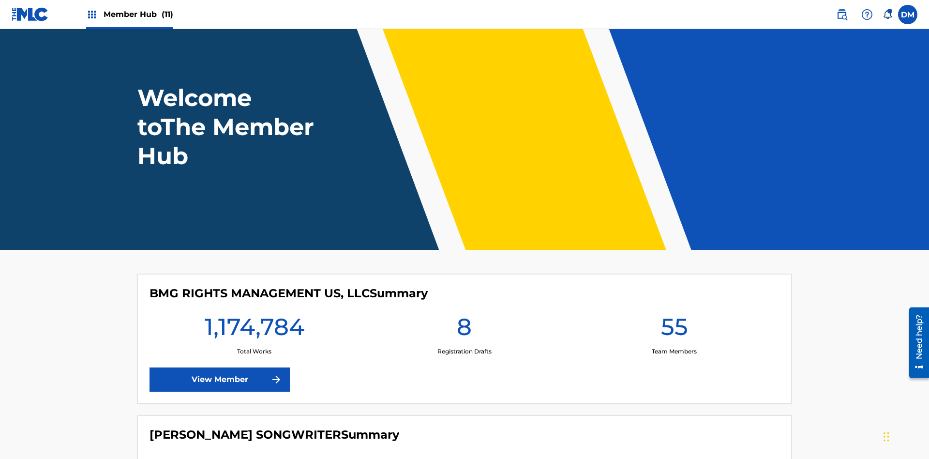
click at [138, 14] on span "Member Hub (11)" at bounding box center [139, 14] width 70 height 11
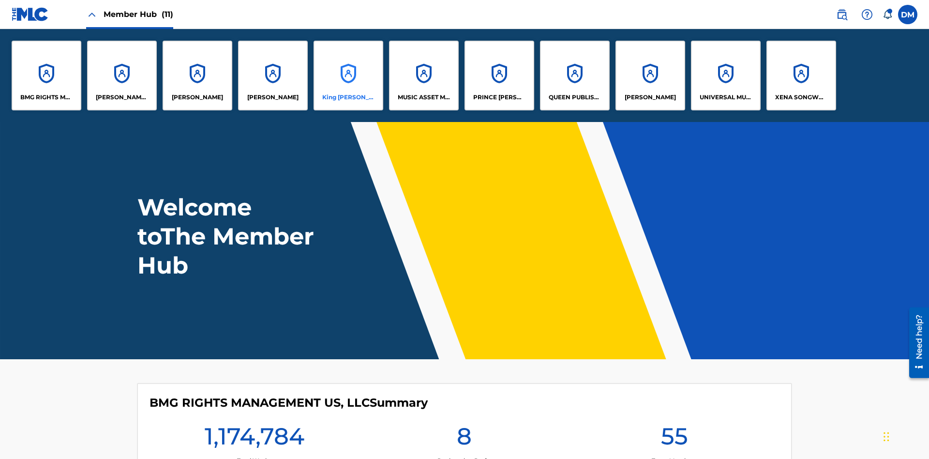
click at [348, 97] on p "King [PERSON_NAME]" at bounding box center [348, 97] width 53 height 9
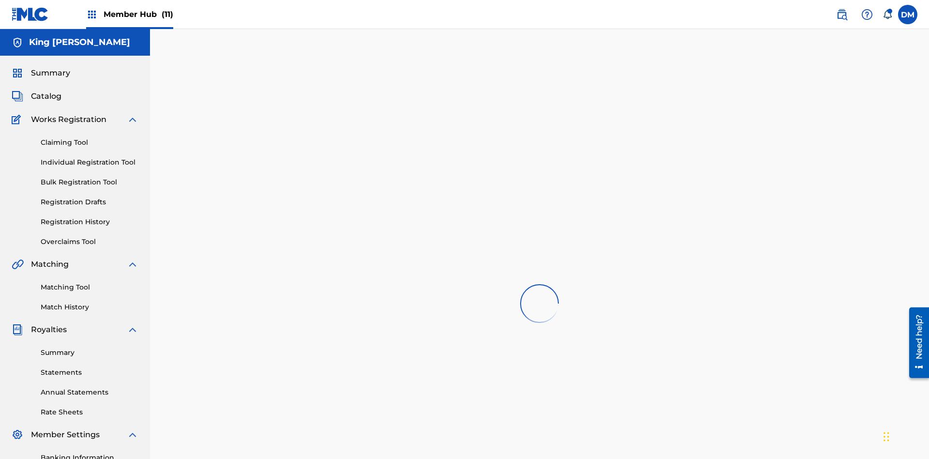
scroll to position [141, 0]
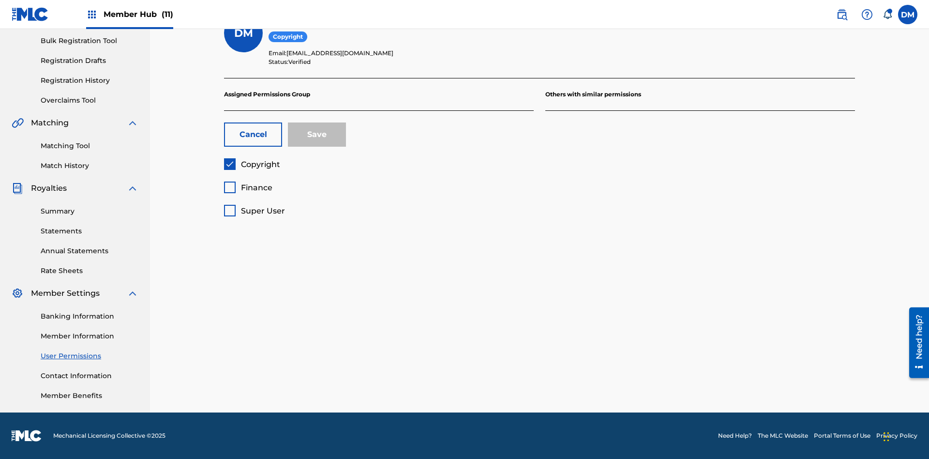
click at [248, 187] on span "Finance" at bounding box center [256, 187] width 31 height 9
click at [317, 135] on button "Save" at bounding box center [317, 134] width 58 height 24
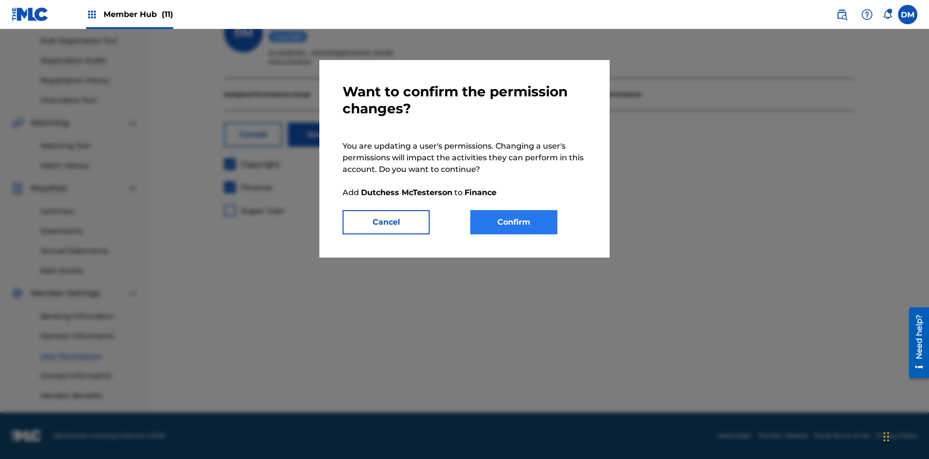
click at [514, 222] on button "Confirm" at bounding box center [513, 222] width 87 height 24
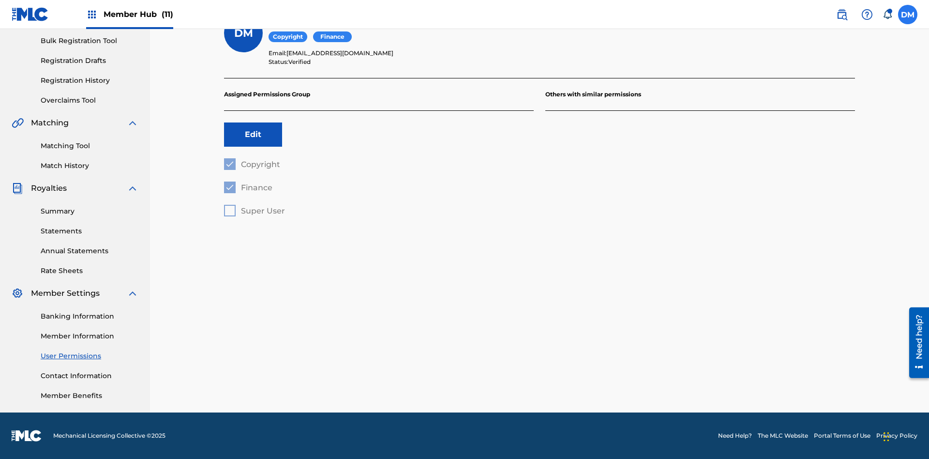
click at [908, 14] on label at bounding box center [907, 14] width 19 height 19
click at [908, 15] on input "DM Duke McTesterson duke.mctesterson@gmail.com Notification Preferences Profile…" at bounding box center [908, 15] width 0 height 0
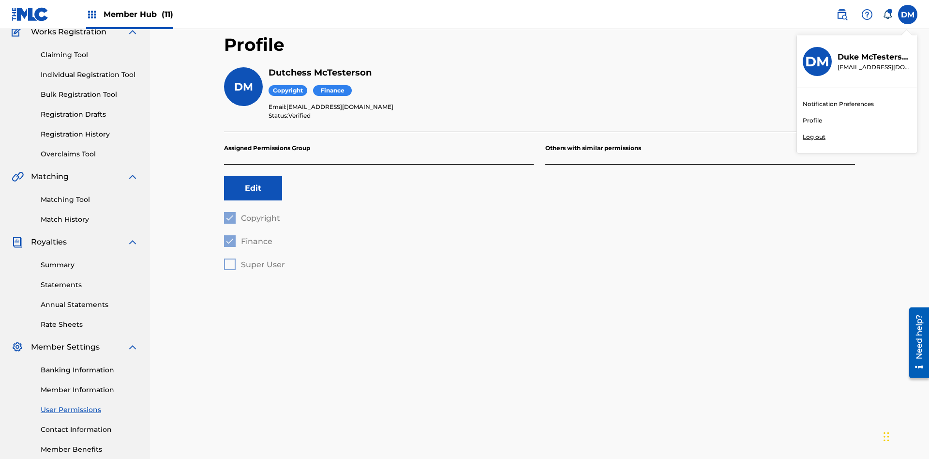
click at [814, 137] on p "Log out" at bounding box center [814, 137] width 23 height 9
click at [908, 15] on input "DM Duke McTesterson duke.mctesterson@gmail.com Notification Preferences Profile…" at bounding box center [908, 15] width 0 height 0
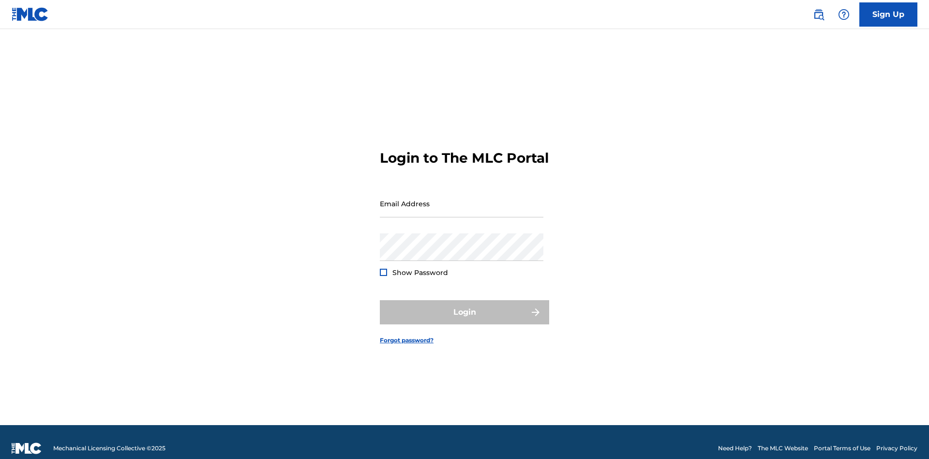
scroll to position [13, 0]
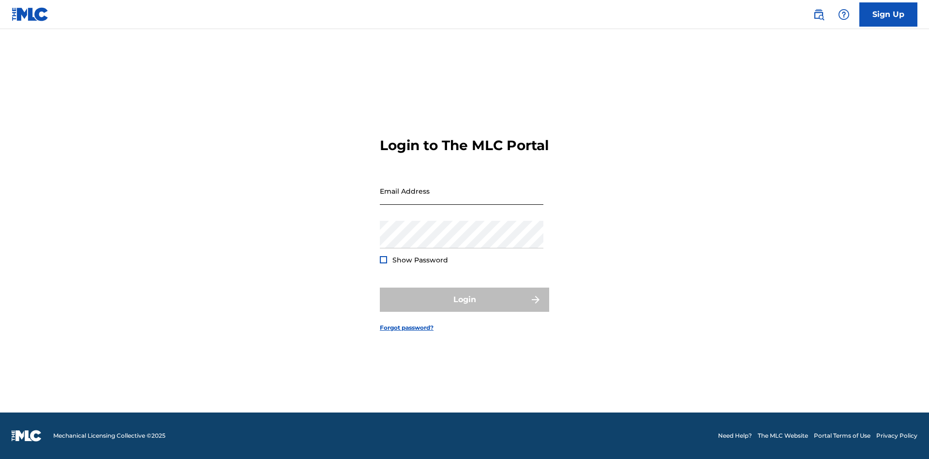
click at [462, 199] on input "Email Address" at bounding box center [462, 191] width 164 height 28
type input "[EMAIL_ADDRESS][DOMAIN_NAME]"
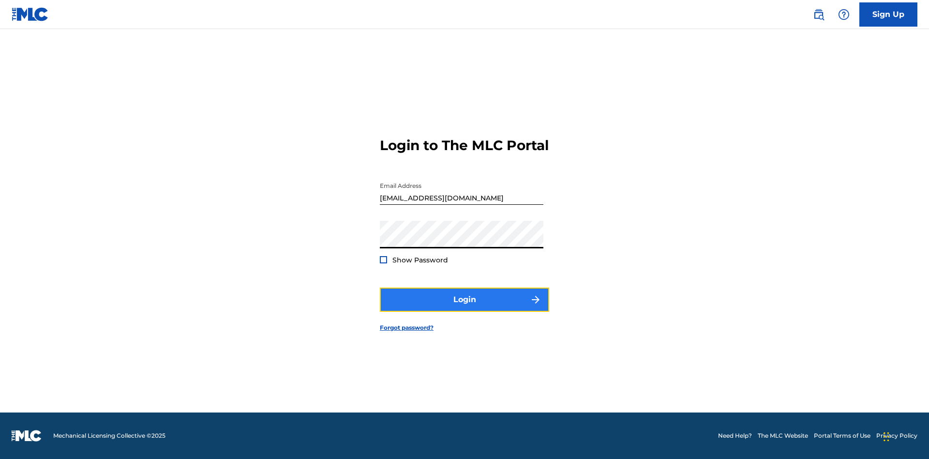
click at [465, 308] on button "Login" at bounding box center [464, 299] width 169 height 24
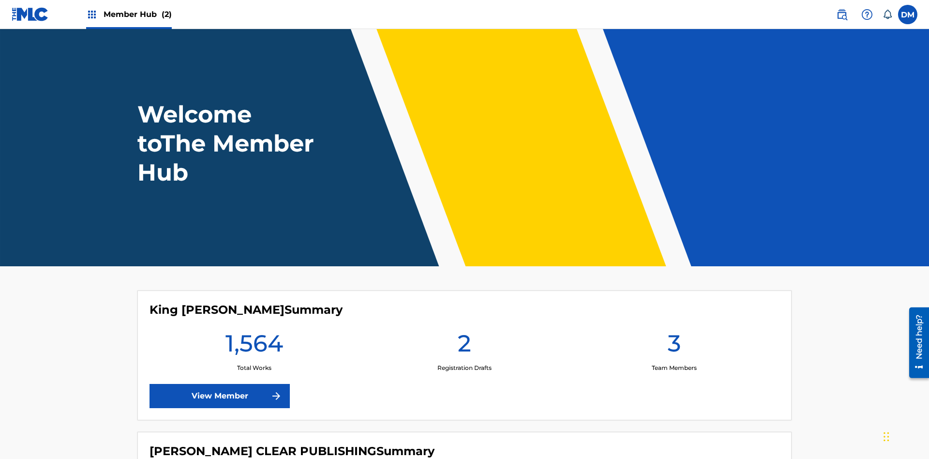
click at [137, 14] on span "Member Hub (2)" at bounding box center [138, 14] width 68 height 11
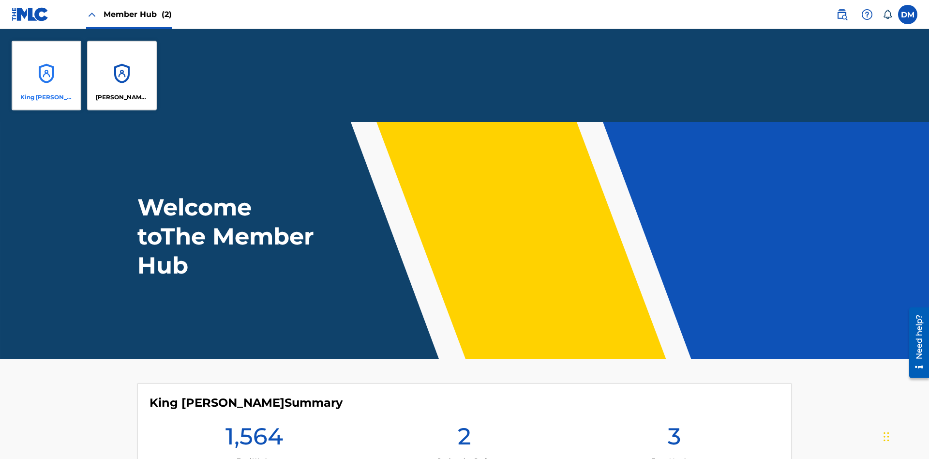
click at [46, 97] on p "King [PERSON_NAME]" at bounding box center [46, 97] width 53 height 9
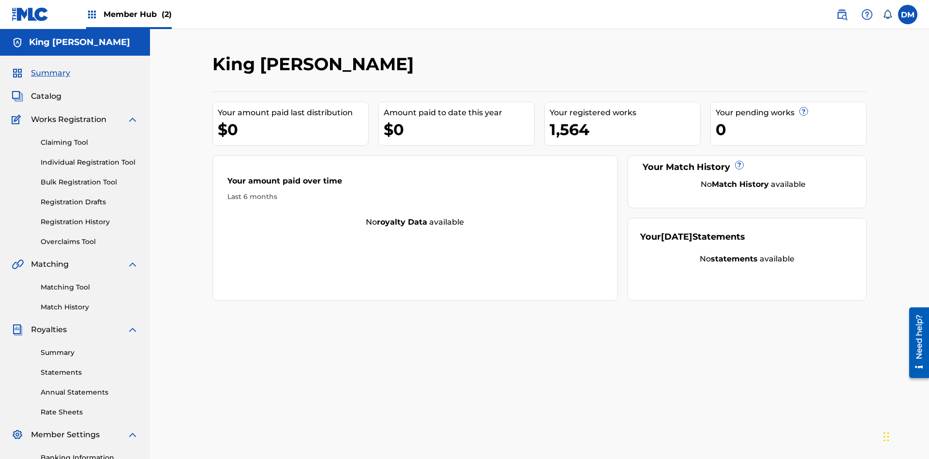
click at [50, 67] on span "Summary" at bounding box center [50, 73] width 39 height 12
click at [90, 282] on link "Matching Tool" at bounding box center [90, 287] width 98 height 10
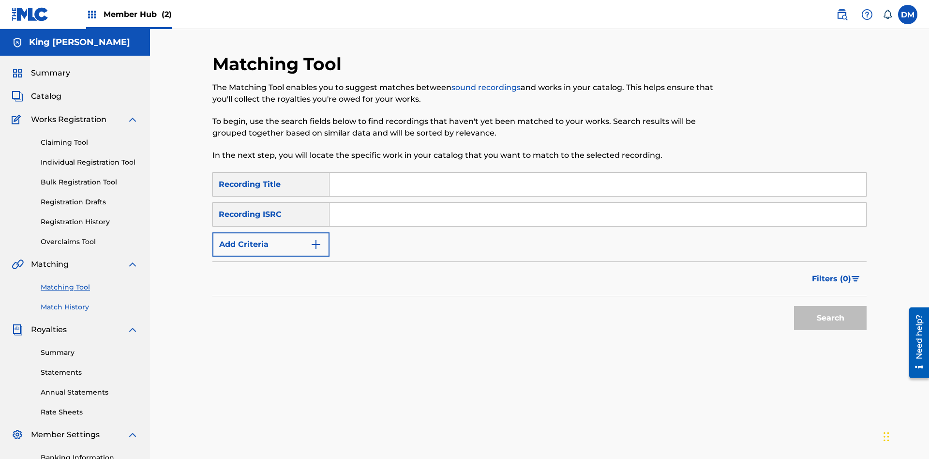
click at [90, 302] on link "Match History" at bounding box center [90, 307] width 98 height 10
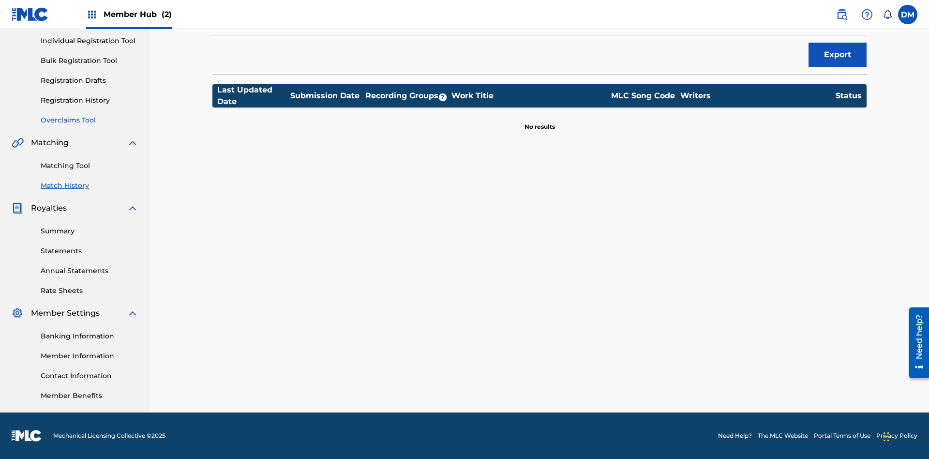
click at [90, 120] on link "Overclaims Tool" at bounding box center [90, 120] width 98 height 10
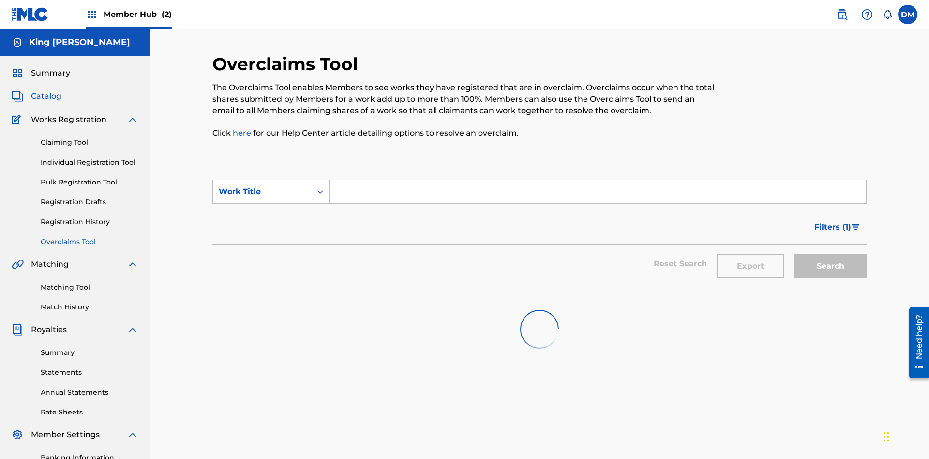
click at [46, 91] on span "Catalog" at bounding box center [46, 97] width 30 height 12
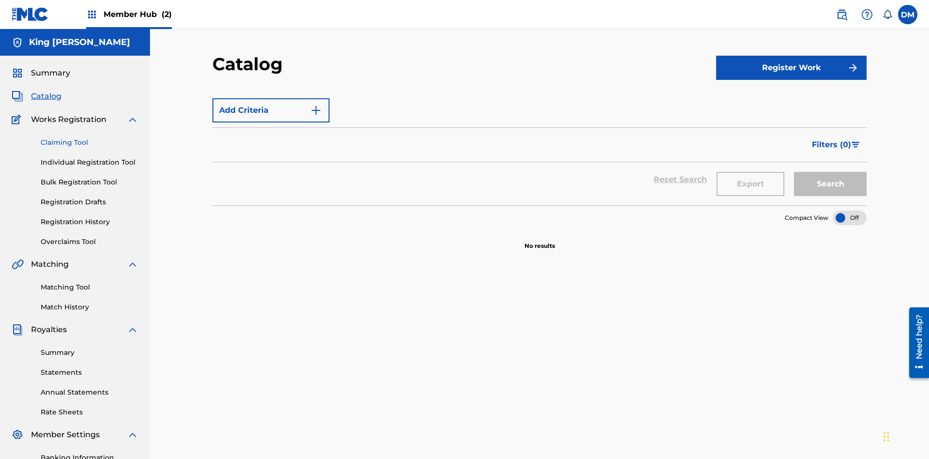
click at [90, 137] on link "Claiming Tool" at bounding box center [90, 142] width 98 height 10
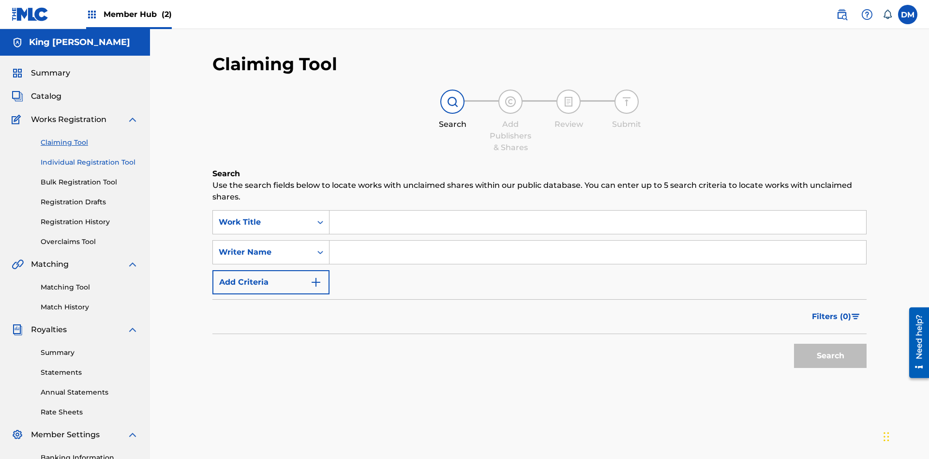
click at [90, 157] on link "Individual Registration Tool" at bounding box center [90, 162] width 98 height 10
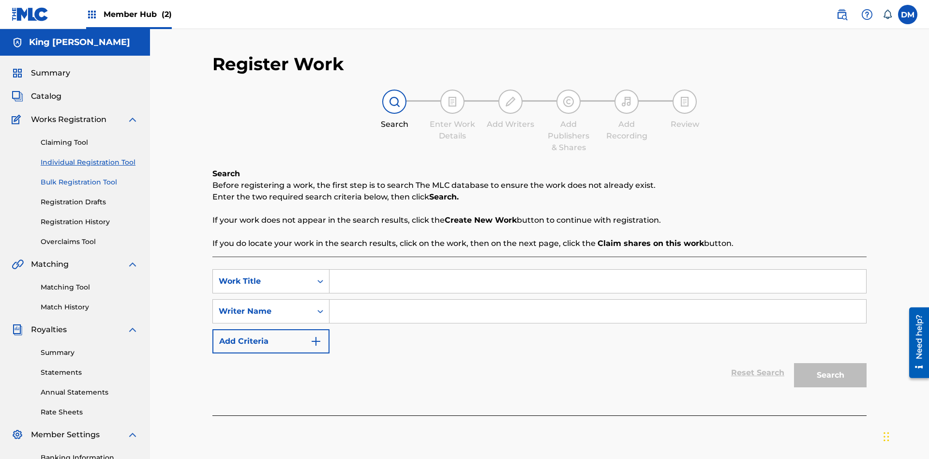
click at [90, 177] on link "Bulk Registration Tool" at bounding box center [90, 182] width 98 height 10
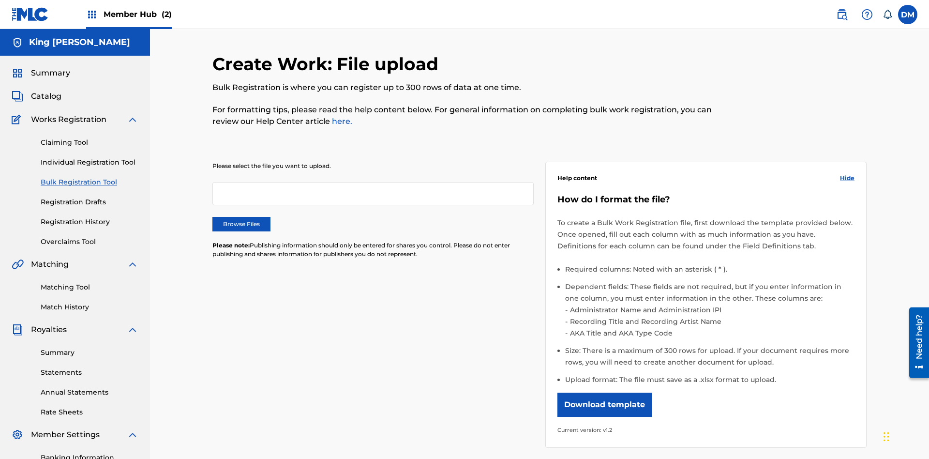
scroll to position [0, 212]
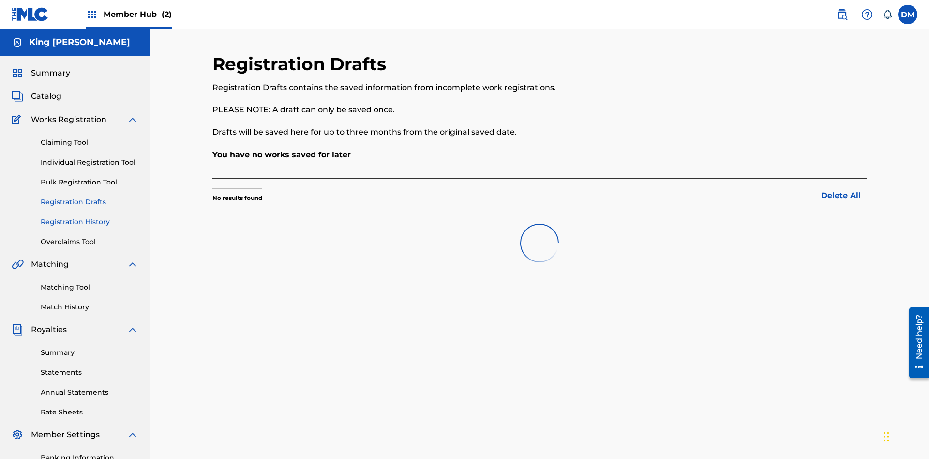
click at [90, 217] on link "Registration History" at bounding box center [90, 222] width 98 height 10
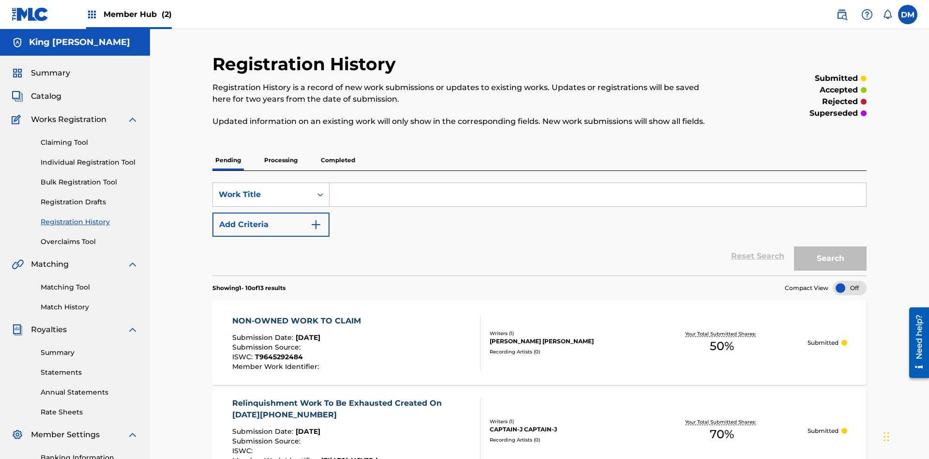
scroll to position [289, 0]
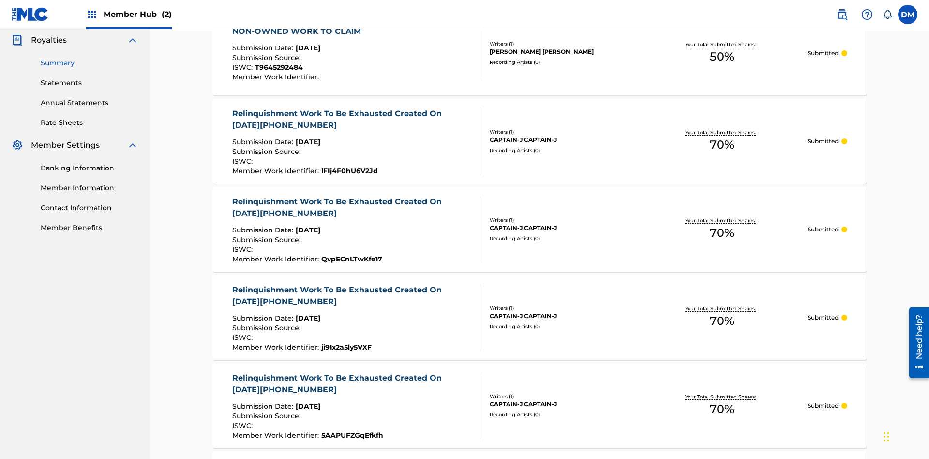
click at [90, 63] on link "Summary" at bounding box center [90, 63] width 98 height 10
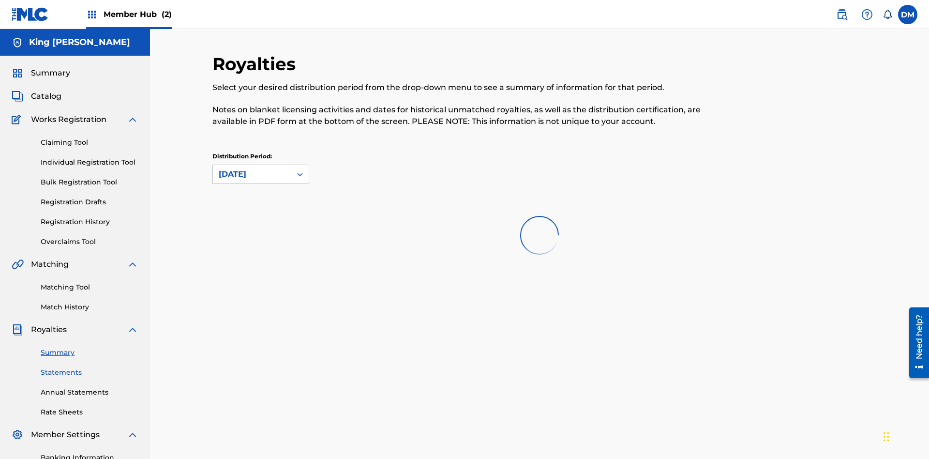
click at [90, 367] on link "Statements" at bounding box center [90, 372] width 98 height 10
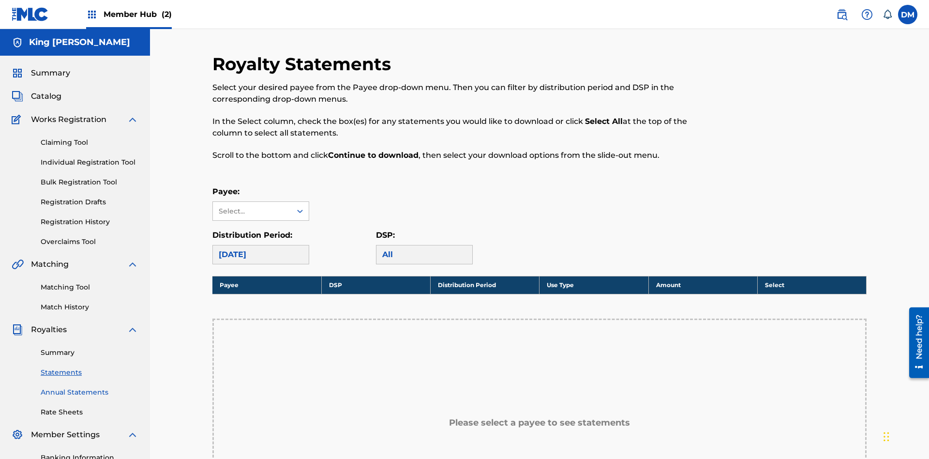
click at [90, 387] on link "Annual Statements" at bounding box center [90, 392] width 98 height 10
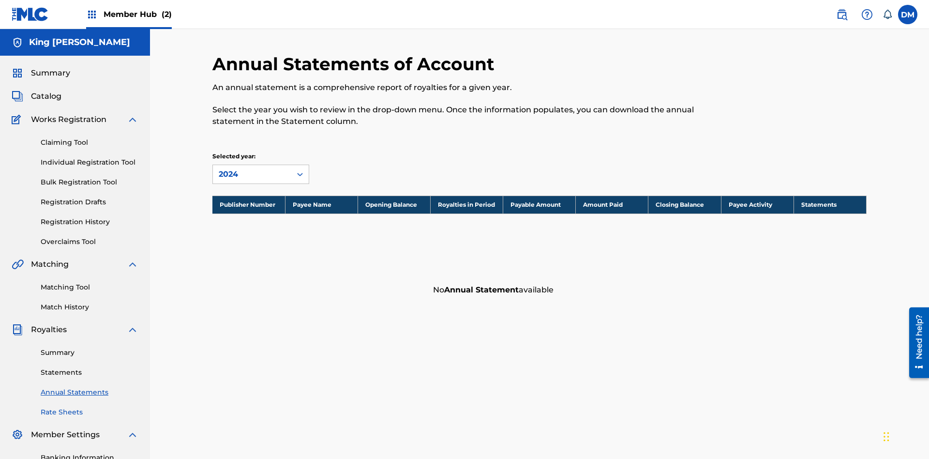
click at [90, 407] on link "Rate Sheets" at bounding box center [90, 412] width 98 height 10
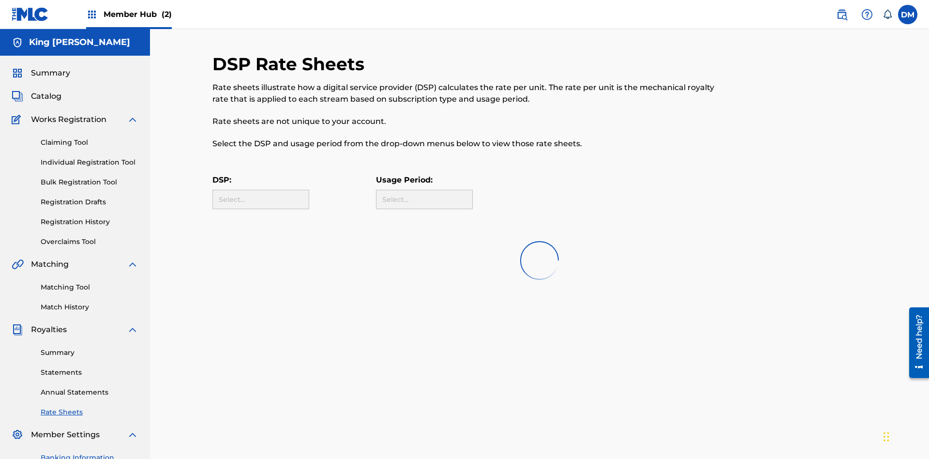
click at [90, 453] on link "Banking Information" at bounding box center [90, 458] width 98 height 10
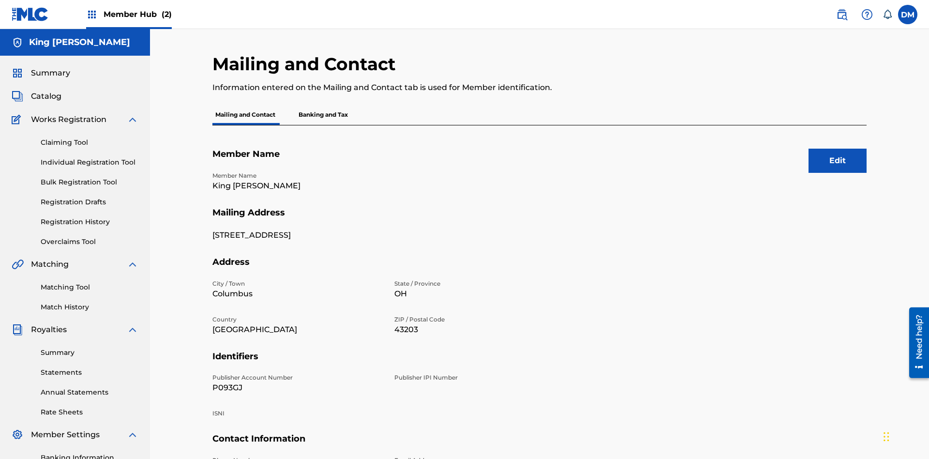
scroll to position [121, 0]
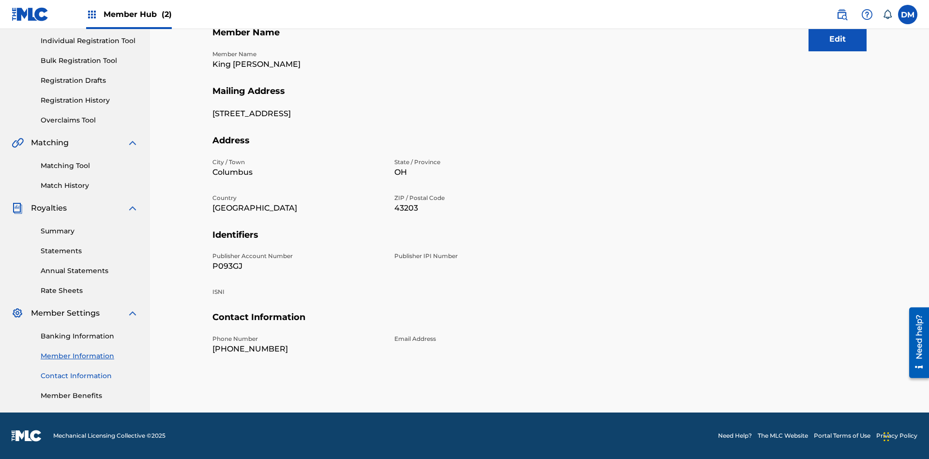
click at [90, 376] on link "Contact Information" at bounding box center [90, 376] width 98 height 10
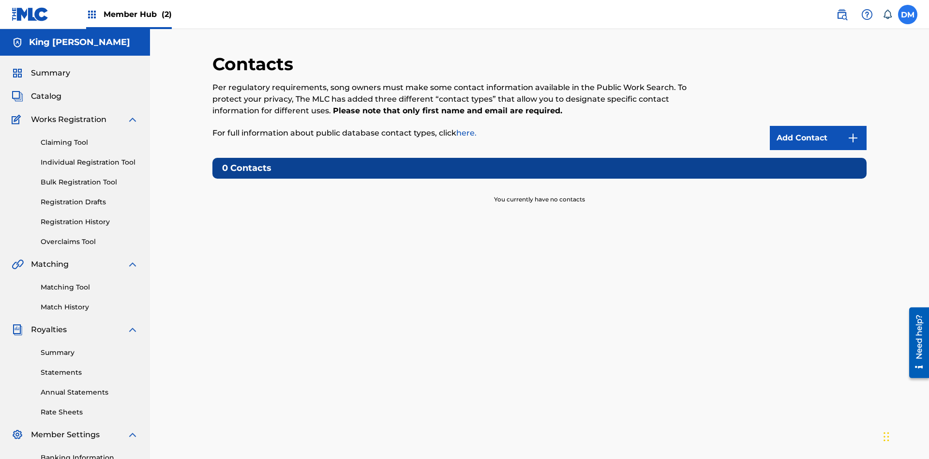
click at [908, 14] on label at bounding box center [907, 14] width 19 height 19
click at [908, 15] on input "[PERSON_NAME] [PERSON_NAME] [EMAIL_ADDRESS][DOMAIN_NAME] Notification Preferenc…" at bounding box center [908, 15] width 0 height 0
